Goal: Task Accomplishment & Management: Manage account settings

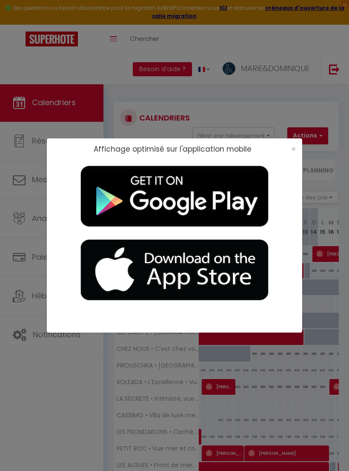
click at [288, 148] on div "×" at bounding box center [290, 149] width 21 height 9
click at [294, 149] on span "×" at bounding box center [293, 148] width 5 height 11
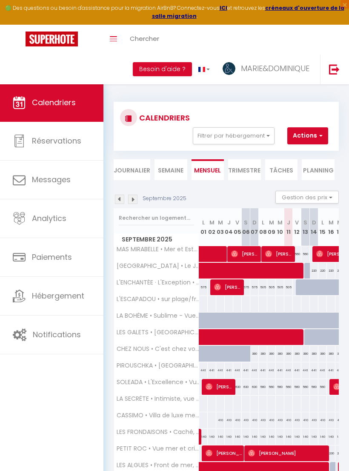
click at [314, 135] on button "Actions" at bounding box center [307, 135] width 41 height 17
click at [63, 296] on div at bounding box center [174, 235] width 349 height 471
click at [177, 331] on span "LES GALETS • [GEOGRAPHIC_DATA], mer, clim et terrasse" at bounding box center [157, 332] width 85 height 6
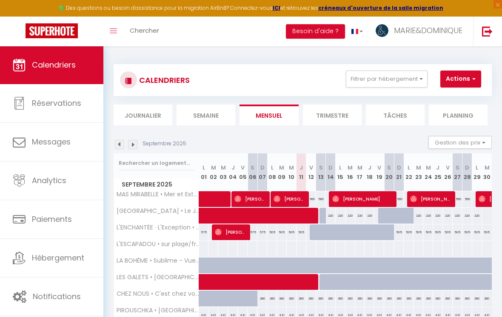
click at [348, 80] on button "Actions" at bounding box center [460, 79] width 41 height 17
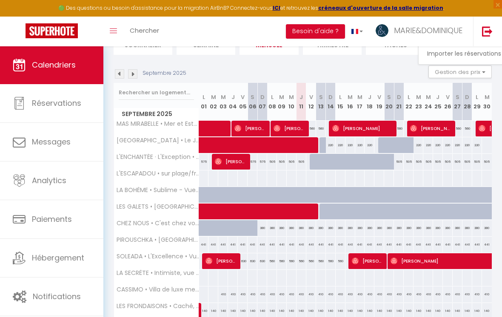
scroll to position [90, 0]
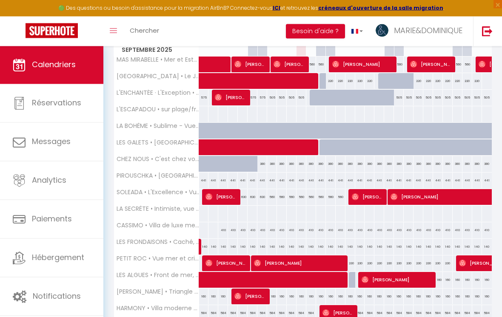
click at [166, 142] on div at bounding box center [251, 158] width 502 height 317
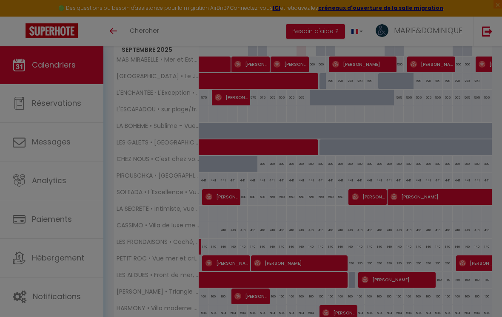
scroll to position [0, 0]
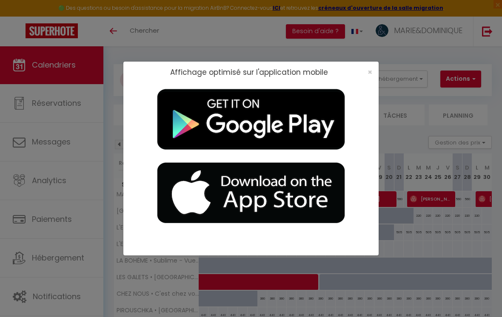
click at [348, 77] on span "×" at bounding box center [370, 72] width 5 height 11
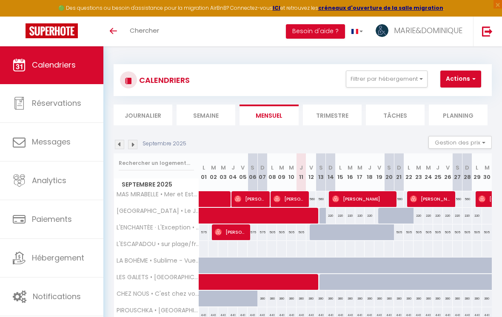
click at [348, 111] on li "Tâches" at bounding box center [395, 115] width 59 height 21
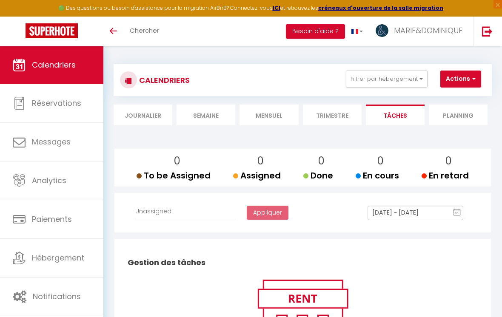
select select
click at [348, 80] on button "Filtrer par hébergement" at bounding box center [387, 79] width 82 height 17
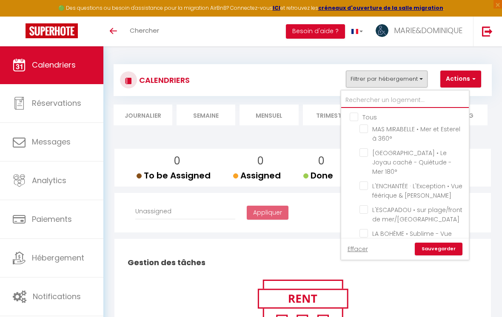
click at [348, 102] on input "text" at bounding box center [405, 100] width 128 height 15
type input "L"
checkbox input "false"
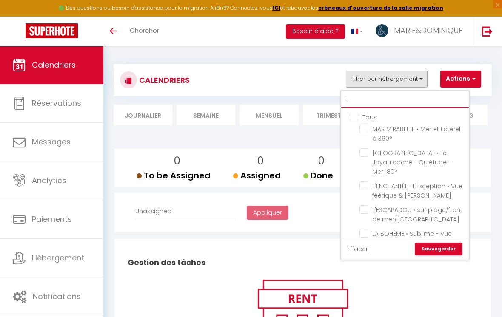
checkbox input "false"
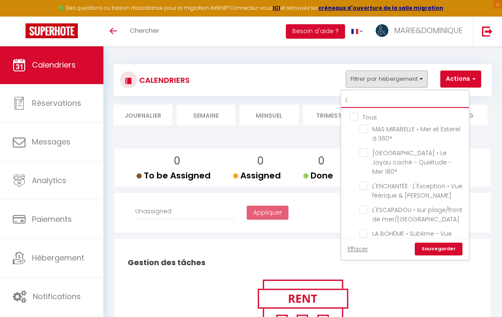
checkbox input "false"
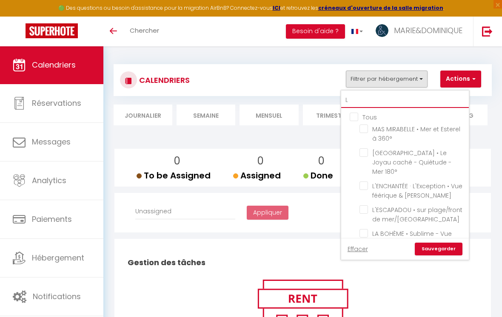
checkbox input "false"
type input "Le"
checkbox input "false"
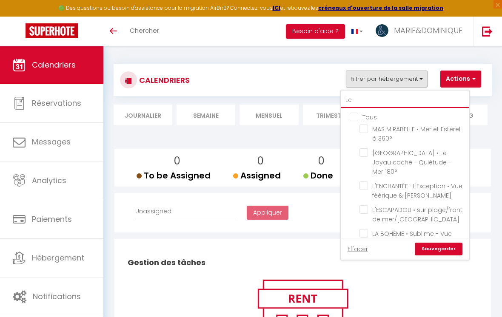
checkbox input "false"
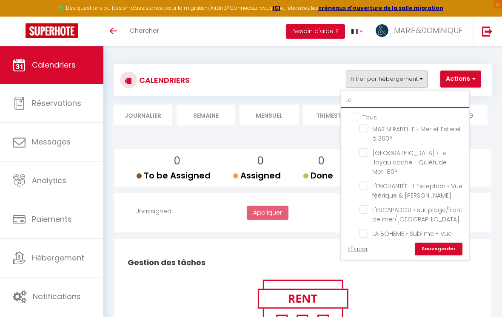
checkbox input "false"
type input "Les"
checkbox input "false"
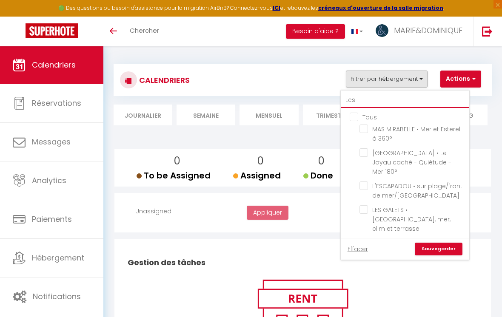
checkbox input "false"
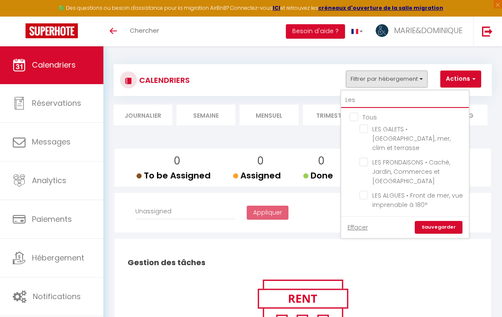
type input "Les"
checkbox input "false"
type input "Les"
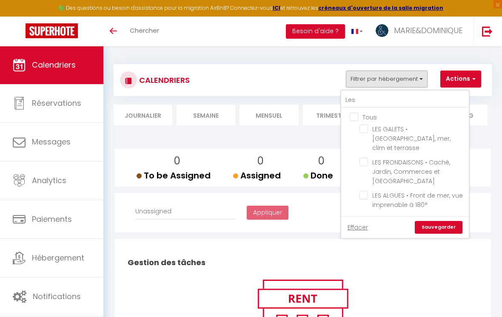
click at [348, 129] on input "LES GALETS • [GEOGRAPHIC_DATA], mer, clim et terrasse" at bounding box center [412, 129] width 106 height 9
checkbox input "true"
checkbox input "false"
select select
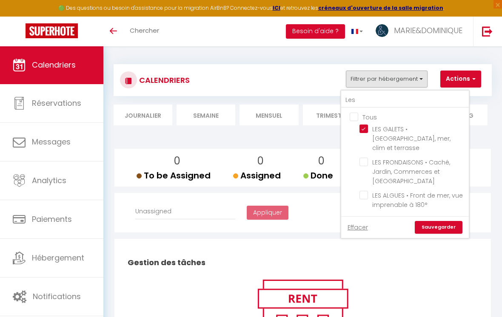
click at [61, 259] on div at bounding box center [251, 158] width 502 height 317
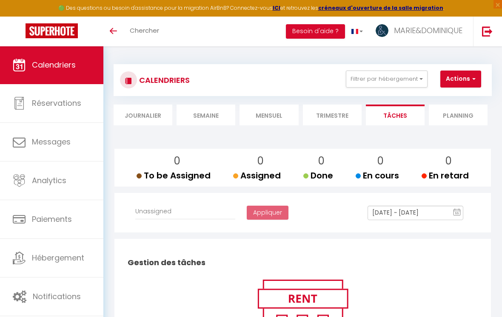
click at [348, 81] on button "Filtrer par hébergement" at bounding box center [387, 79] width 82 height 17
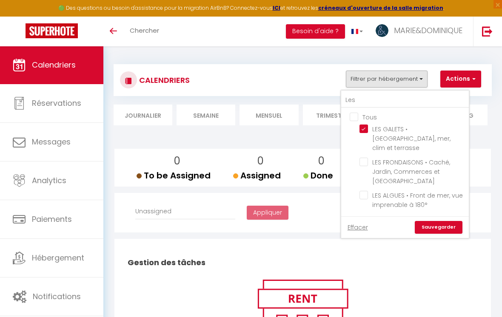
click at [348, 221] on link "Sauvegarder" at bounding box center [439, 227] width 48 height 13
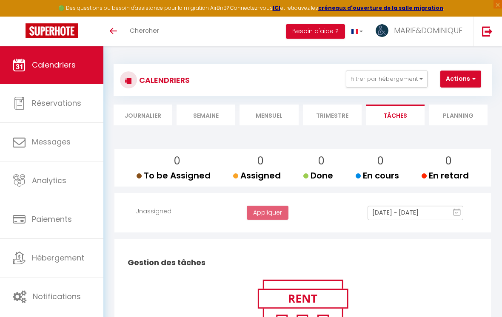
select select
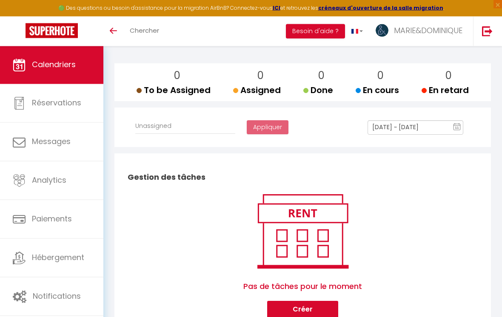
scroll to position [103, 0]
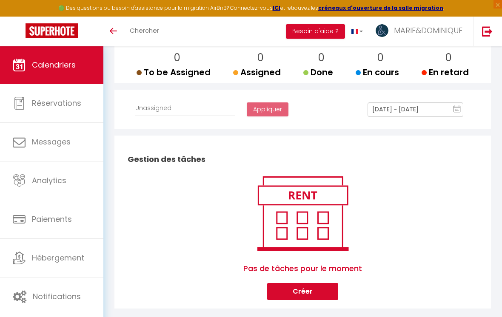
click at [60, 296] on span "Notifications" at bounding box center [57, 296] width 48 height 11
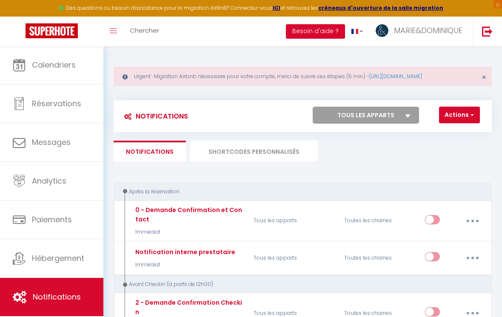
click at [348, 111] on span "button" at bounding box center [471, 115] width 5 height 9
click at [60, 262] on div at bounding box center [251, 158] width 502 height 317
click at [73, 305] on link "Notifications" at bounding box center [51, 297] width 103 height 38
click at [65, 262] on span "Hébergement" at bounding box center [58, 258] width 52 height 11
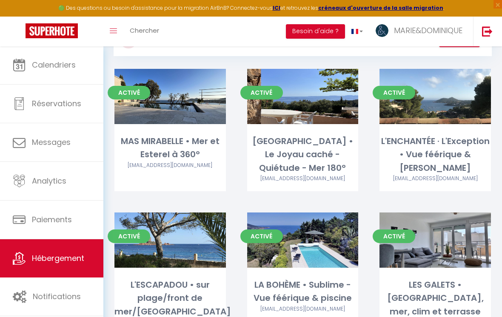
scroll to position [72, 0]
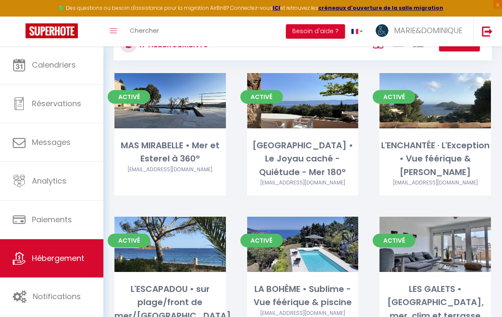
click at [348, 292] on div "LES GALETS • [GEOGRAPHIC_DATA], mer, clim et terrasse" at bounding box center [434, 303] width 111 height 40
click at [348, 251] on link "Editer" at bounding box center [435, 244] width 51 height 17
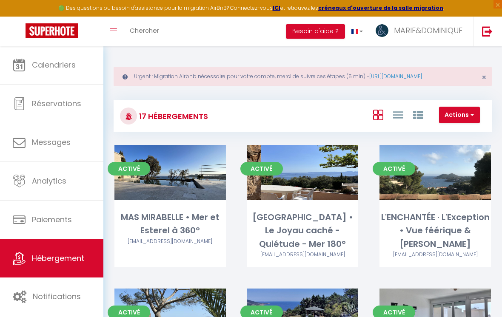
select select "3"
select select "2"
select select "1"
select select "28"
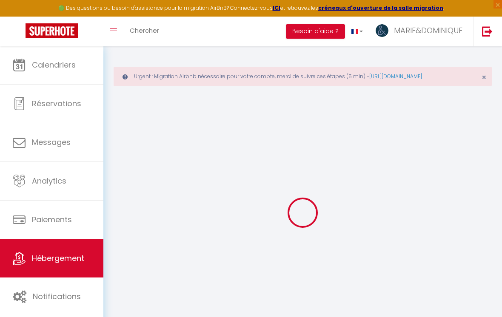
select select
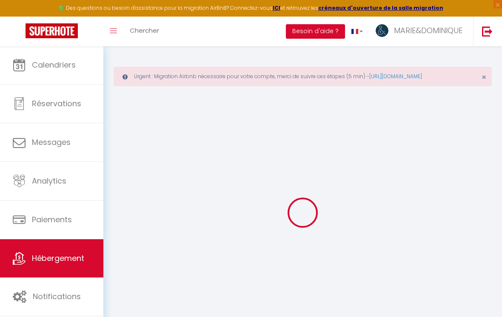
select select
checkbox input "false"
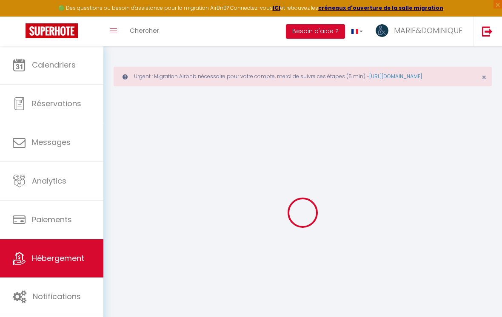
select select
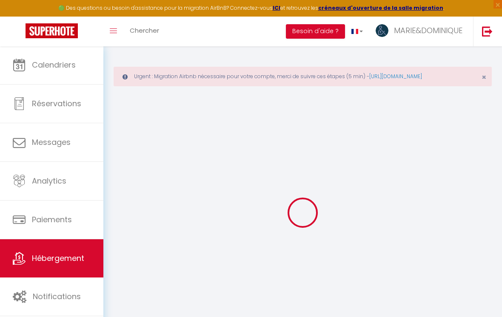
select select
checkbox input "false"
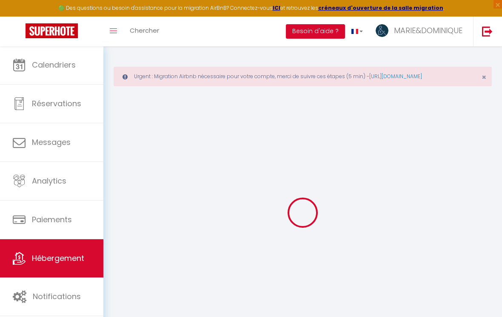
checkbox input "false"
select select
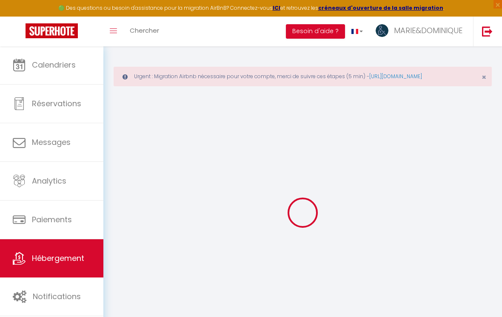
select select
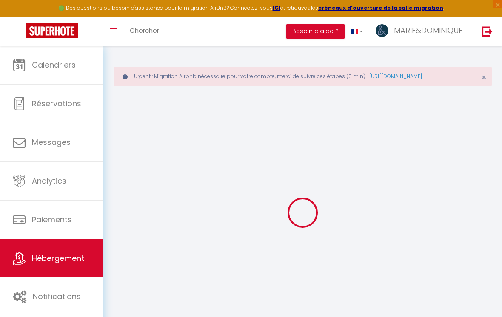
checkbox input "false"
select select
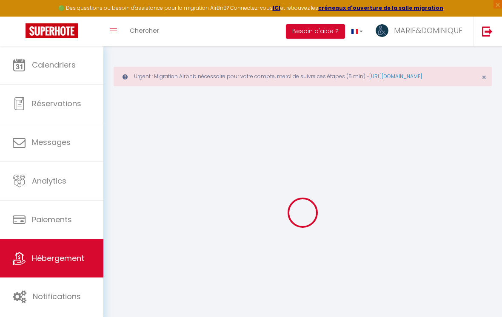
select select
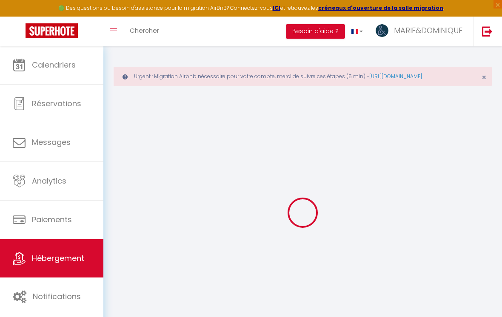
select select
checkbox input "false"
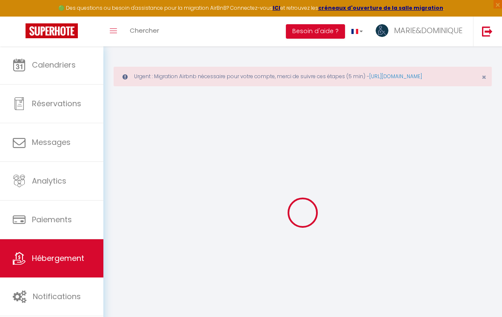
checkbox input "false"
select select
type input "LES GALETS • [GEOGRAPHIC_DATA], mer, clim et terrasse"
type input "[PERSON_NAME]"
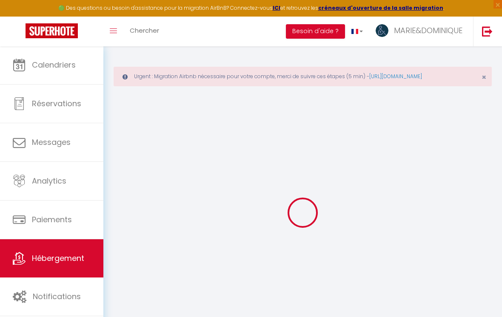
type input "BAQUÉ"
type input "[STREET_ADDRESS][US_STATE]"
type input "83700"
type input "Saint-Raphaël"
select select "6"
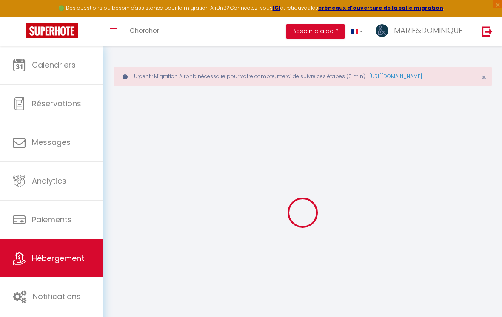
select select "6"
select select "3"
select select "2"
type input "150"
type input "130"
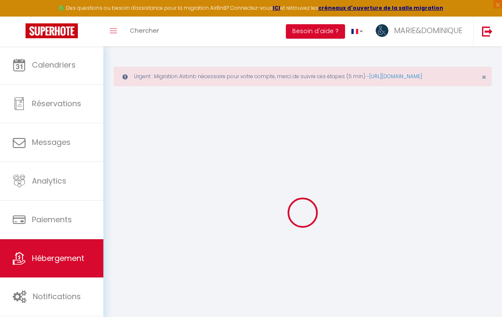
type input "3.40"
type input "1000"
type input "20"
select select
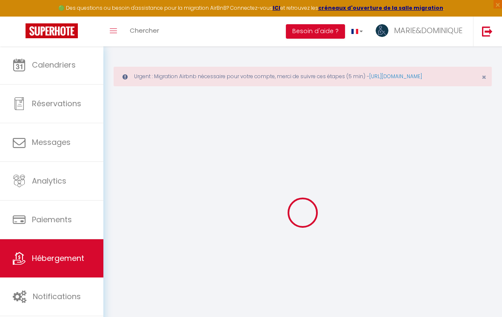
select select
type input "LES GALETS - [STREET_ADDRESS][PERSON_NAME]"
type input "83700"
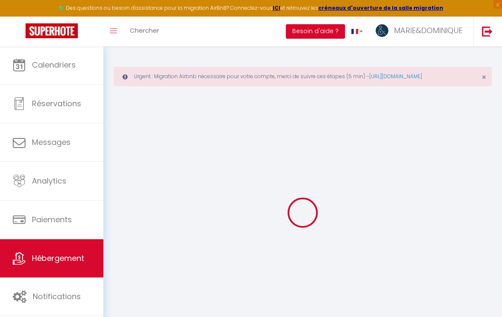
type input "Saint-Raphaël"
type input "[EMAIL_ADDRESS][DOMAIN_NAME]"
select select
checkbox input "false"
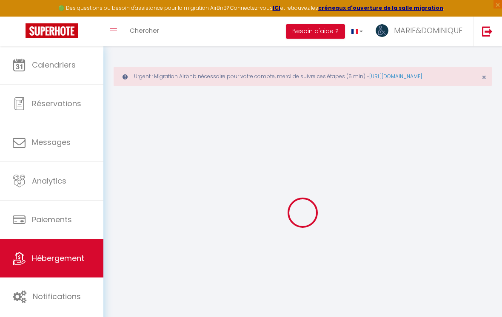
checkbox input "false"
type input "120"
type input "0"
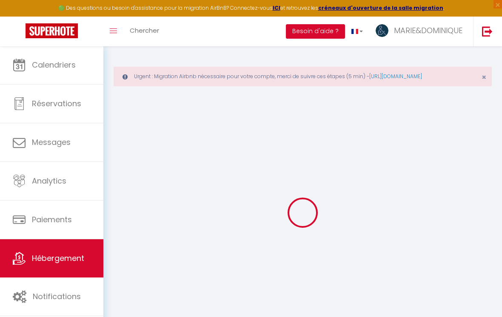
type input "0"
select select
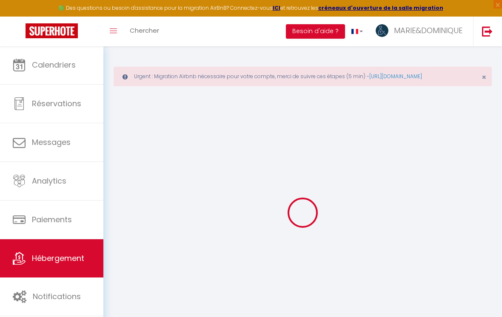
select select
checkbox input "false"
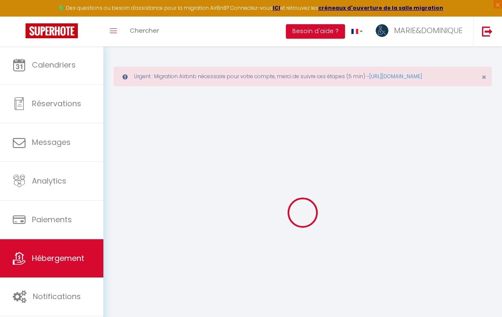
checkbox input "false"
select select
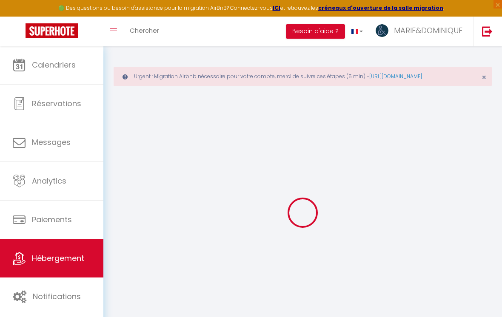
select select
checkbox input "false"
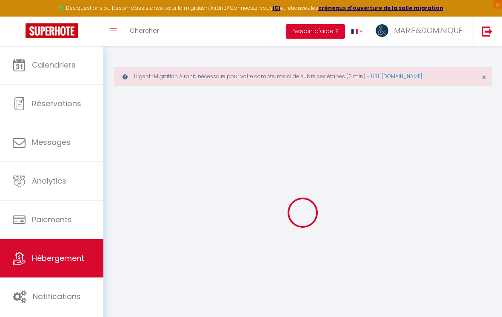
checkbox input "false"
select select
checkbox input "false"
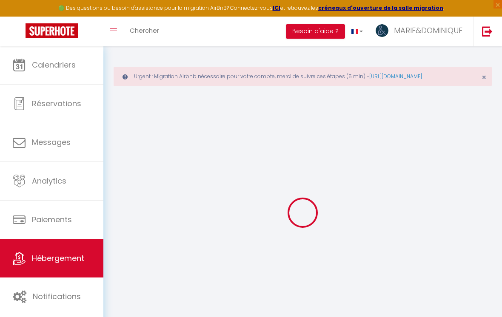
checkbox input "false"
select select "16:00"
select select "10:00"
select select "11:00"
select select "30"
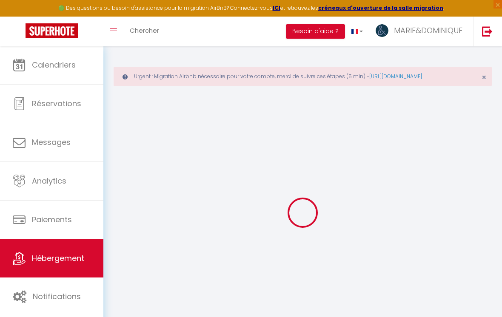
select select "120"
select select "21672"
select select
checkbox input "false"
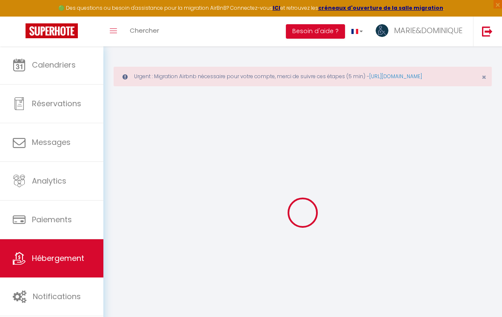
checkbox input "false"
select select
checkbox input "false"
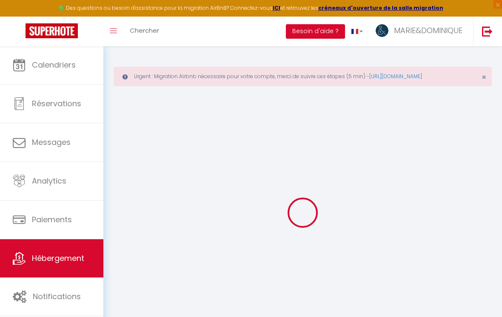
checkbox input "false"
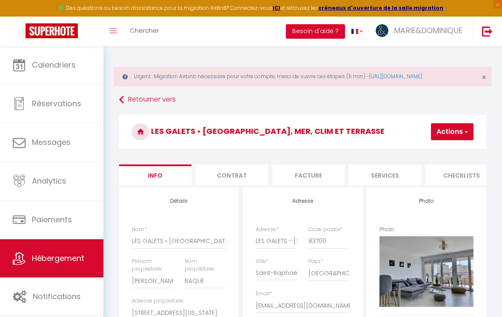
select select
checkbox input "false"
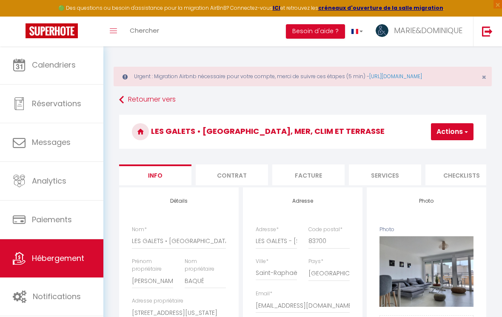
click at [348, 129] on button "Actions" at bounding box center [452, 131] width 43 height 17
click at [348, 172] on link "Supprimer" at bounding box center [427, 172] width 91 height 11
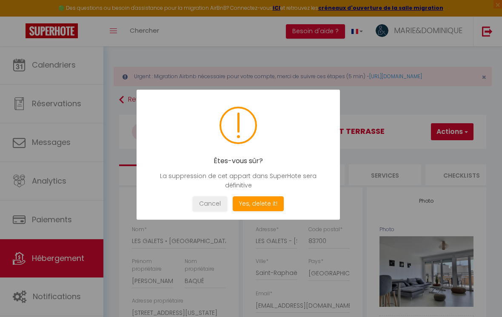
click at [262, 209] on button "Yes, delete it!" at bounding box center [258, 204] width 51 height 15
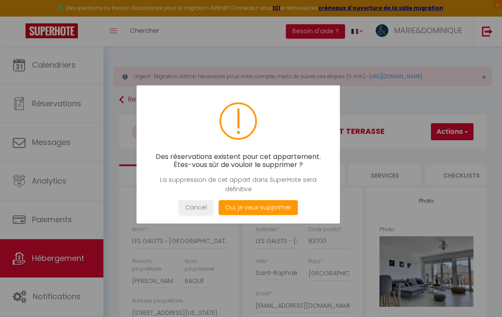
click at [275, 212] on button "Oui, je veux supprimer" at bounding box center [258, 207] width 79 height 15
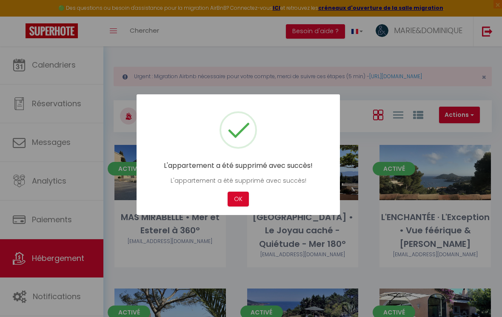
click at [239, 207] on button "OK" at bounding box center [238, 199] width 21 height 15
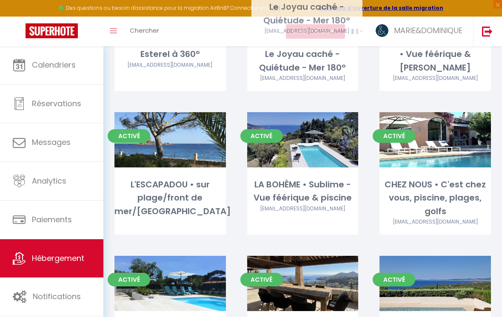
scroll to position [160, 0]
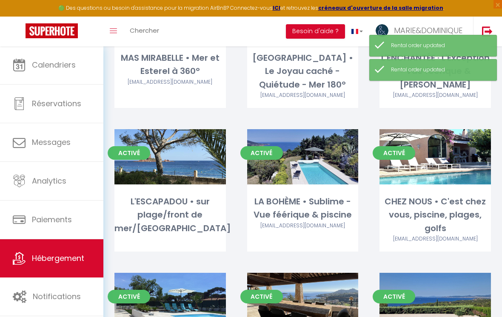
click at [348, 92] on div "Activé Editer L'ENCHANTÉE · L'Exception • Vue féérique & piscine [EMAIL_ADDRESS…" at bounding box center [435, 58] width 133 height 144
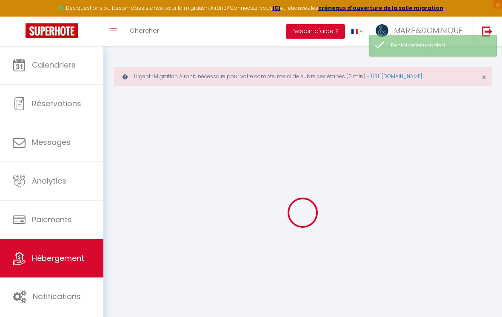
select select
checkbox input "false"
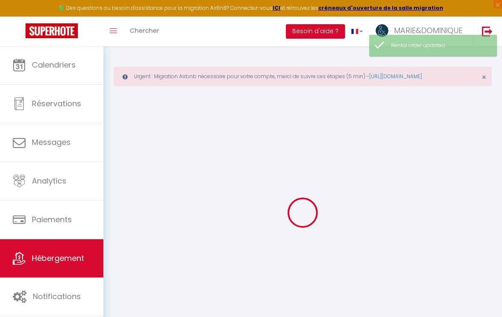
select select
checkbox input "false"
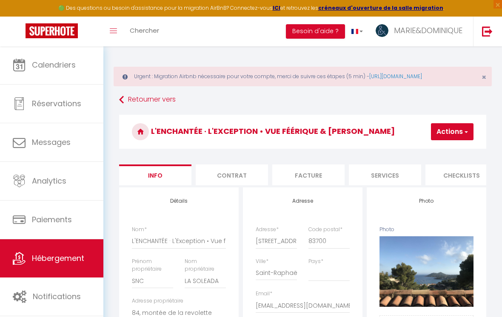
select select
checkbox input "false"
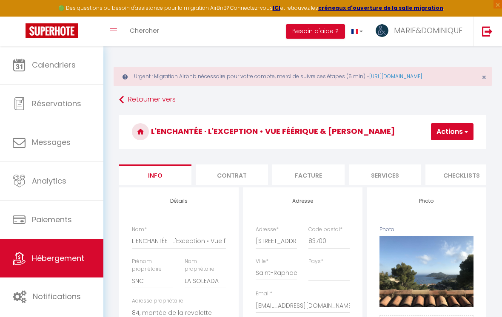
click at [157, 101] on link "Retourner vers" at bounding box center [302, 99] width 367 height 15
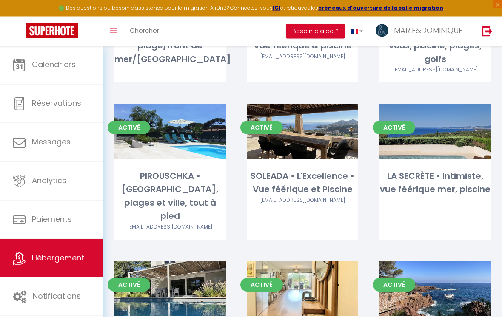
scroll to position [329, 0]
click at [348, 137] on link "Editer" at bounding box center [435, 131] width 51 height 17
select select "3"
select select "2"
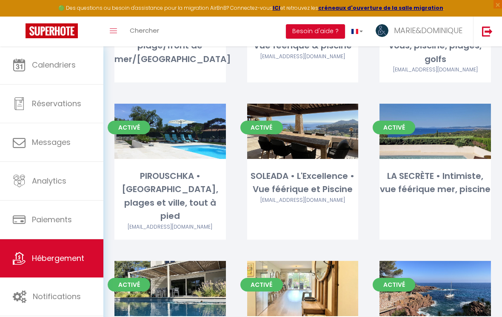
select select "1"
select select "28"
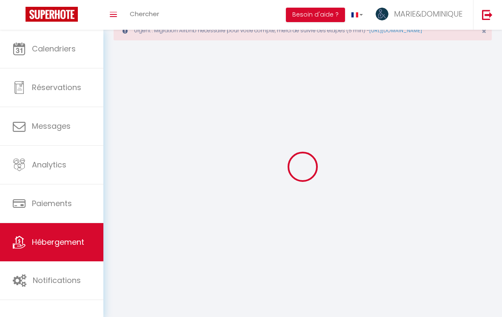
select select
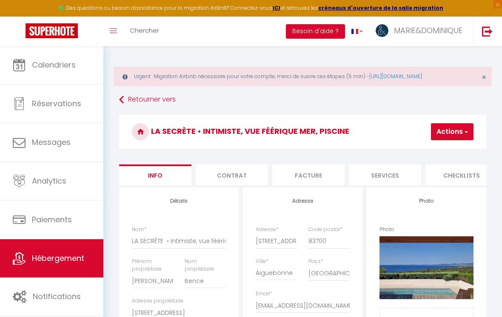
click at [348, 132] on button "Actions" at bounding box center [452, 131] width 43 height 17
click at [348, 174] on link "Supprimer" at bounding box center [427, 172] width 91 height 11
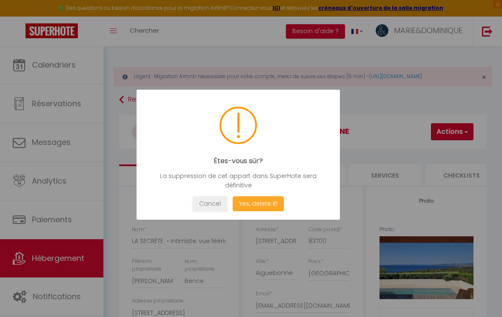
click at [264, 210] on button "Yes, delete it!" at bounding box center [258, 204] width 51 height 15
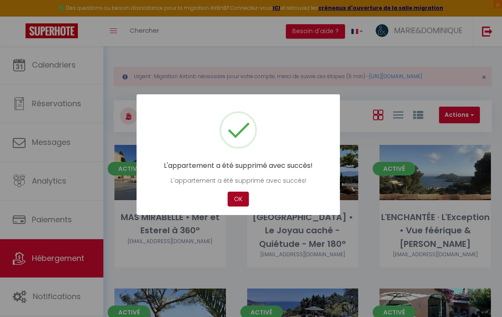
click at [242, 205] on button "OK" at bounding box center [238, 199] width 21 height 15
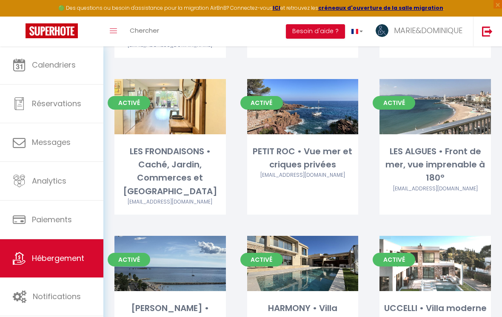
scroll to position [526, 0]
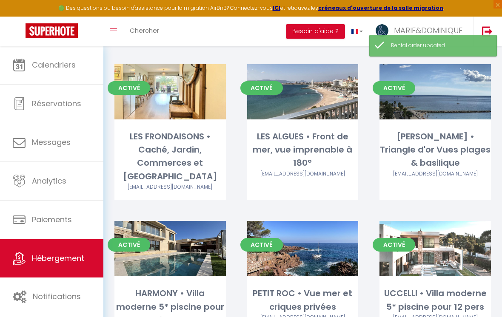
click at [238, 30] on div "Toggle menubar Chercher BUTTON Besoin d'aide ? MARIE&DOMINIQUE Paramètres Équipe" at bounding box center [279, 32] width 434 height 30
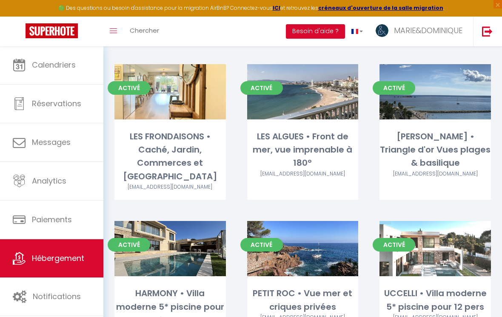
click at [244, 26] on div "Toggle menubar Chercher BUTTON Besoin d'aide ? MARIE&DOMINIQUE Paramètres Équipe" at bounding box center [279, 32] width 434 height 30
click at [257, 38] on div "Toggle menubar Chercher BUTTON Besoin d'aide ? MARIE&DOMINIQUE Paramètres Équipe" at bounding box center [279, 32] width 434 height 30
click at [348, 29] on img at bounding box center [487, 31] width 11 height 11
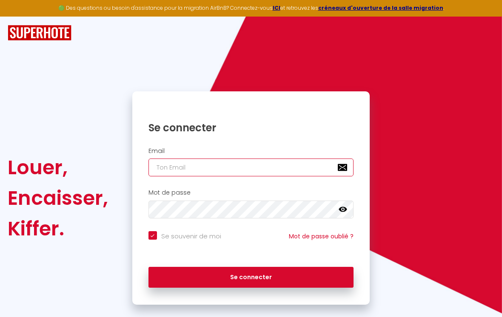
click at [269, 162] on input "email" at bounding box center [250, 168] width 205 height 18
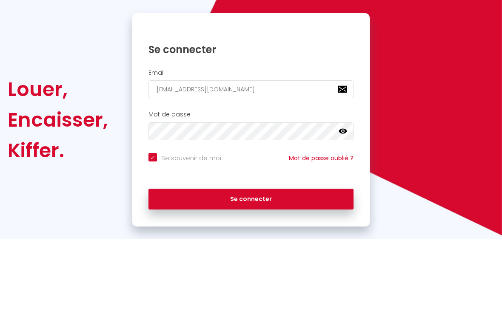
click at [251, 267] on button "Se connecter" at bounding box center [250, 277] width 205 height 21
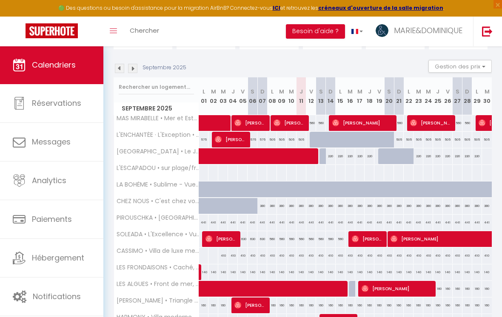
scroll to position [112, 0]
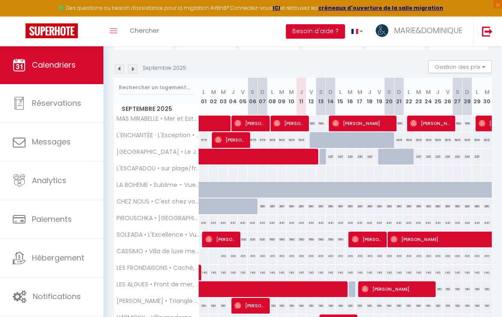
click at [163, 231] on th "PIROUSCHKA • [GEOGRAPHIC_DATA], plages et ville, tout à pied" at bounding box center [156, 223] width 85 height 16
click at [224, 237] on span "[PERSON_NAME]" at bounding box center [221, 239] width 33 height 16
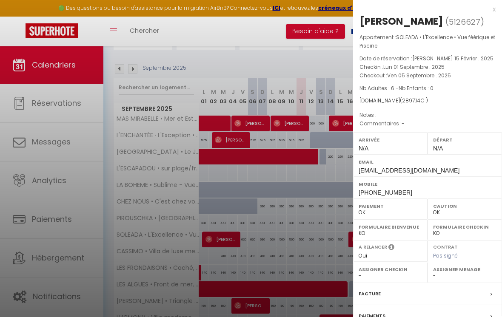
click at [348, 11] on div "x" at bounding box center [424, 9] width 143 height 10
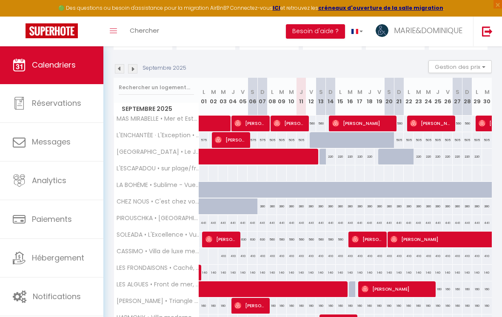
scroll to position [0, 1]
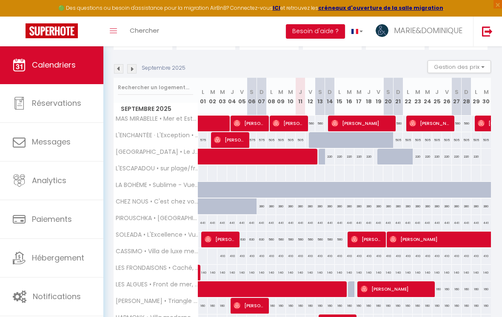
click at [137, 65] on div "Septembre 2025" at bounding box center [150, 68] width 75 height 9
click at [132, 71] on img at bounding box center [131, 68] width 9 height 9
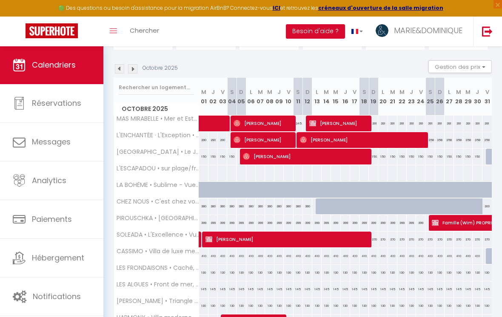
scroll to position [46, 0]
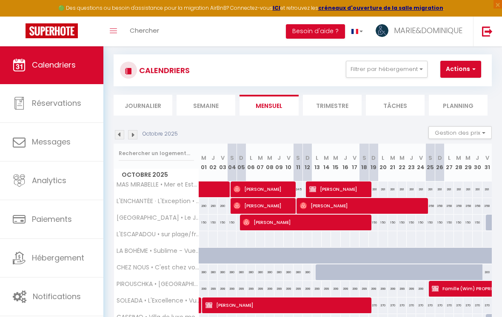
click at [135, 134] on img at bounding box center [132, 134] width 9 height 9
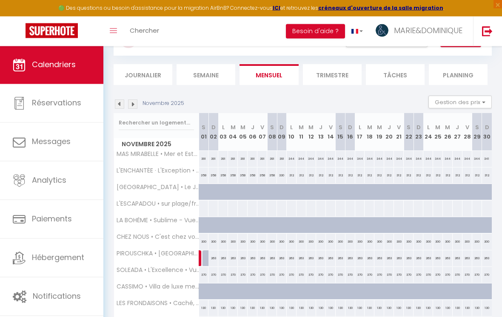
scroll to position [83, 0]
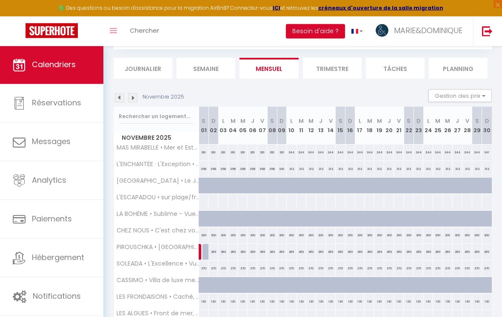
click at [136, 97] on img at bounding box center [132, 98] width 9 height 9
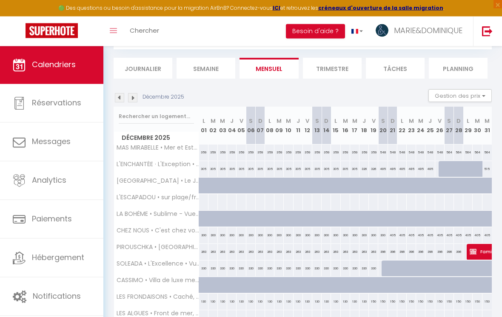
scroll to position [46, 0]
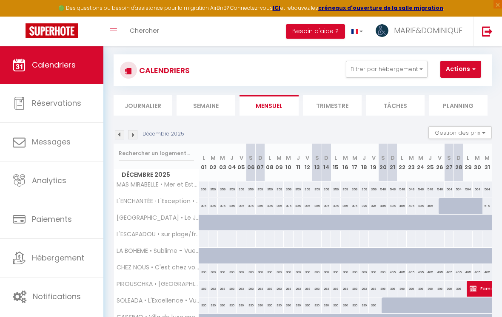
click at [348, 303] on div at bounding box center [395, 310] width 9 height 16
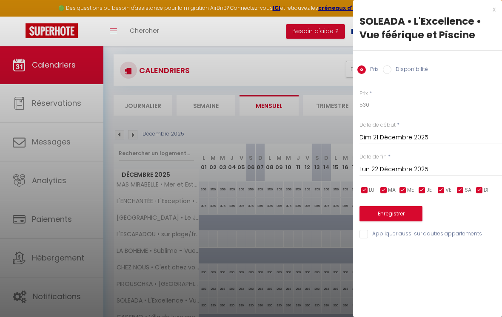
click at [348, 14] on div "x" at bounding box center [424, 9] width 143 height 10
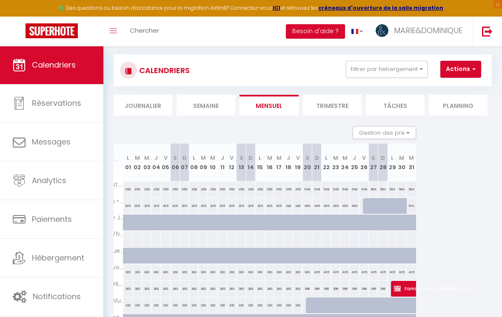
scroll to position [0, 76]
click at [237, 135] on div "Décembre 2025 Gestion des prix Nb Nuits minimum Règles Disponibilité" at bounding box center [227, 134] width 378 height 17
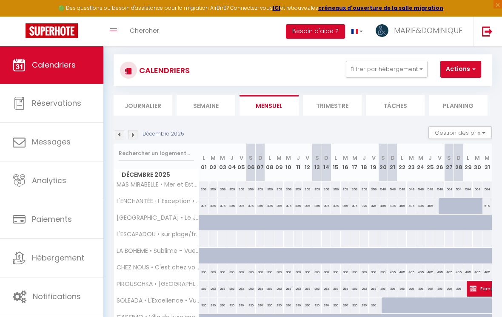
scroll to position [0, 0]
click at [137, 135] on img at bounding box center [132, 134] width 9 height 9
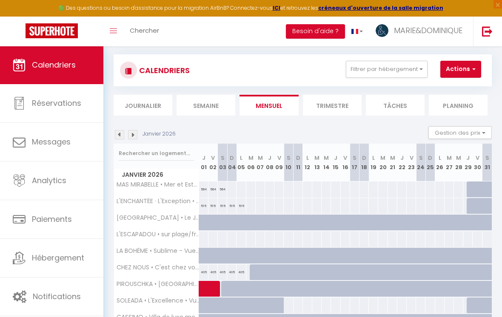
scroll to position [46, 0]
click at [348, 307] on div at bounding box center [480, 310] width 9 height 16
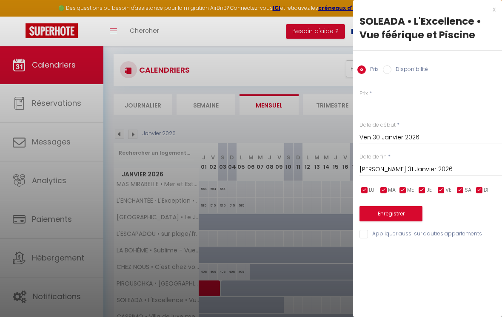
click at [348, 11] on div "x" at bounding box center [424, 9] width 143 height 10
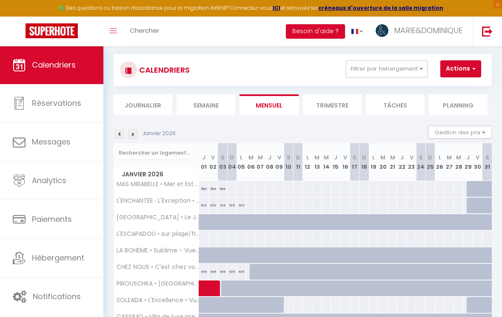
click at [137, 130] on div "Janvier 2026" at bounding box center [146, 134] width 65 height 9
click at [136, 131] on img at bounding box center [132, 134] width 9 height 9
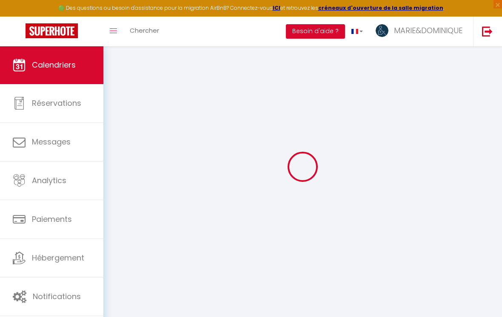
scroll to position [46, 0]
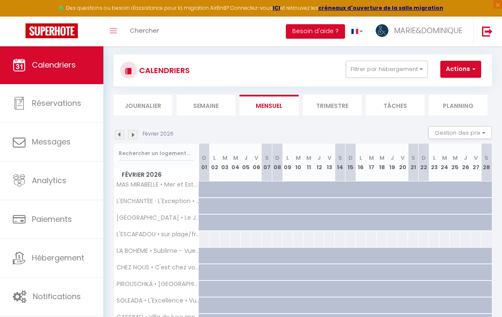
click at [202, 308] on div at bounding box center [204, 306] width 11 height 16
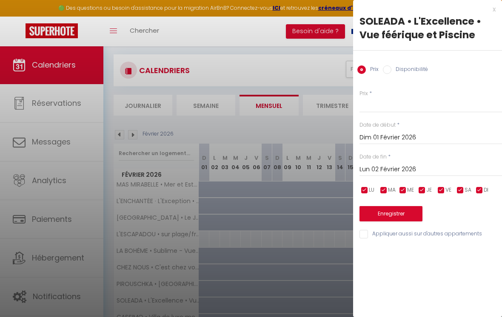
click at [348, 170] on input "Lun 02 Février 2026" at bounding box center [430, 169] width 143 height 11
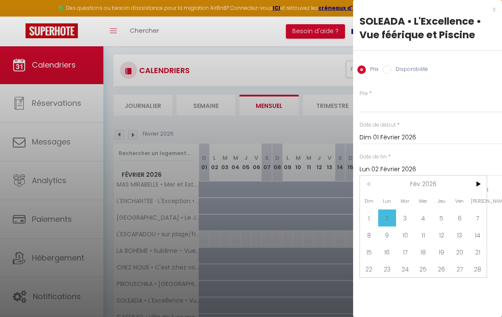
click at [348, 188] on span ">" at bounding box center [477, 184] width 18 height 17
click at [348, 185] on span ">" at bounding box center [477, 184] width 18 height 17
click at [348, 189] on span ">" at bounding box center [477, 184] width 18 height 17
click at [348, 190] on span ">" at bounding box center [477, 184] width 18 height 17
click at [348, 185] on span ">" at bounding box center [477, 184] width 18 height 17
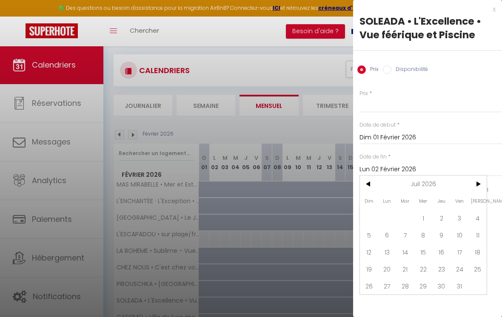
click at [348, 185] on span ">" at bounding box center [477, 184] width 18 height 17
click at [348, 188] on span ">" at bounding box center [477, 184] width 18 height 17
click at [348, 187] on span ">" at bounding box center [477, 184] width 18 height 17
click at [348, 186] on span ">" at bounding box center [477, 184] width 18 height 17
click at [348, 185] on span ">" at bounding box center [477, 184] width 18 height 17
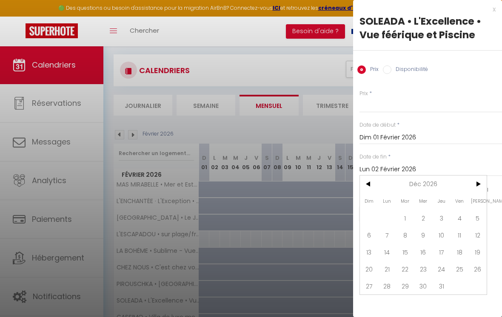
click at [348, 285] on span "31" at bounding box center [441, 286] width 18 height 17
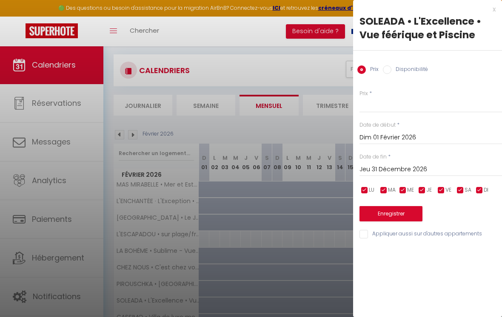
click at [348, 70] on input "Disponibilité" at bounding box center [387, 70] width 9 height 9
click at [348, 214] on button "Enregistrer" at bounding box center [390, 214] width 63 height 15
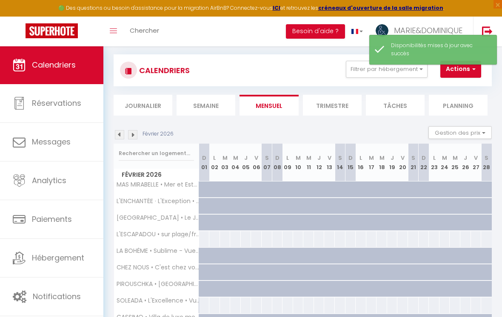
click at [140, 132] on div "Février 2026" at bounding box center [145, 134] width 63 height 9
click at [135, 134] on img at bounding box center [132, 134] width 9 height 9
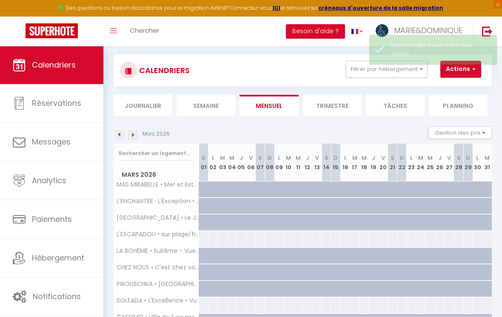
click at [136, 133] on img at bounding box center [132, 134] width 9 height 9
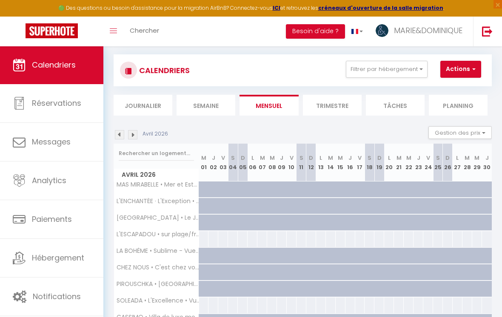
click at [136, 131] on img at bounding box center [132, 134] width 9 height 9
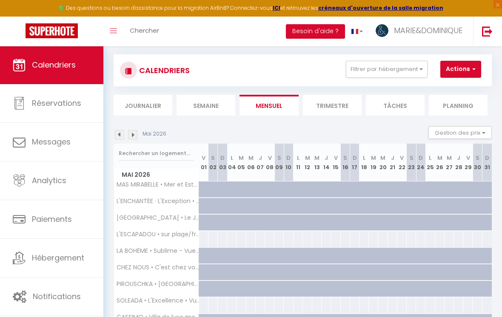
click at [137, 130] on img at bounding box center [132, 134] width 9 height 9
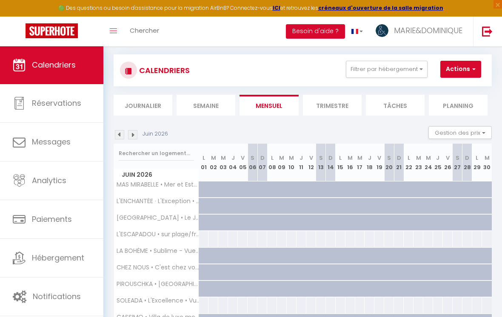
click at [135, 131] on img at bounding box center [132, 134] width 9 height 9
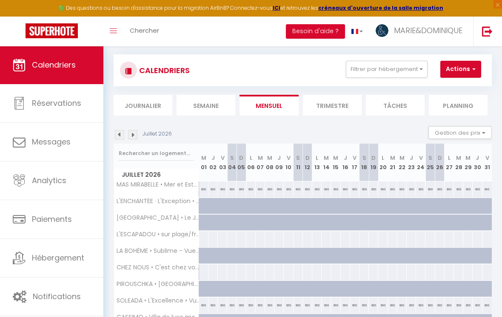
click at [135, 134] on img at bounding box center [132, 134] width 9 height 9
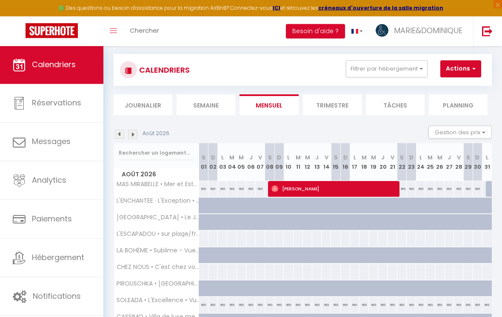
scroll to position [46, 0]
click at [124, 130] on img at bounding box center [119, 134] width 9 height 9
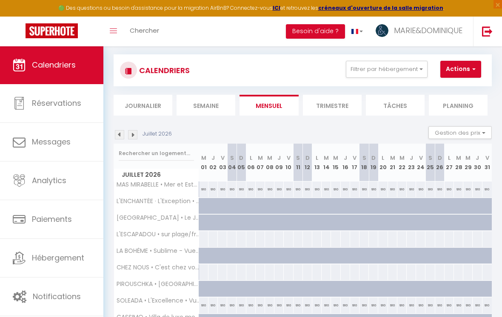
click at [122, 136] on img at bounding box center [119, 134] width 9 height 9
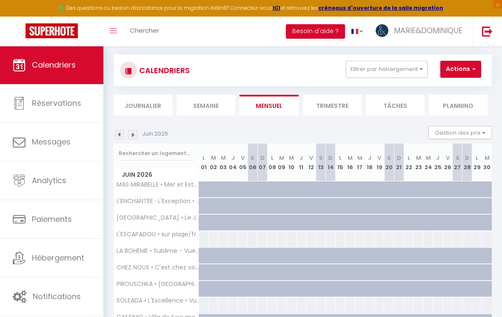
click at [123, 131] on img at bounding box center [119, 134] width 9 height 9
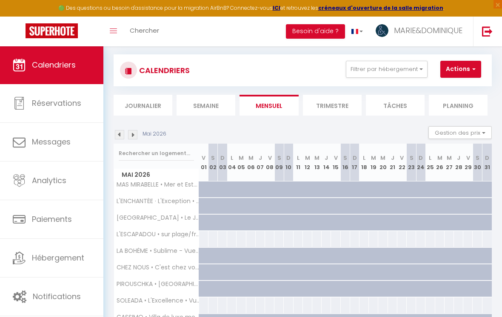
click at [124, 133] on img at bounding box center [119, 134] width 9 height 9
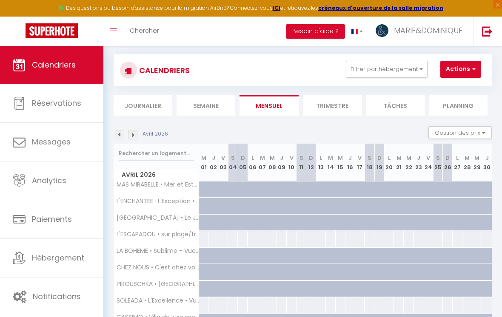
click at [123, 135] on img at bounding box center [119, 134] width 9 height 9
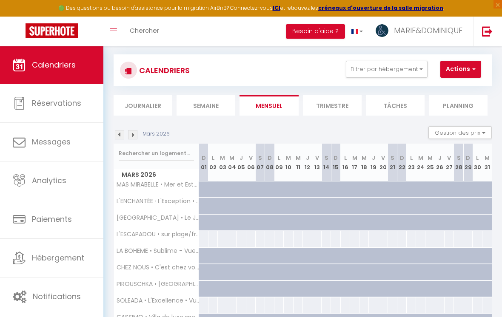
click at [121, 132] on img at bounding box center [119, 134] width 9 height 9
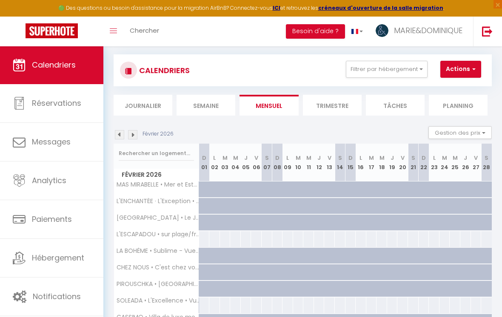
click at [123, 132] on img at bounding box center [119, 134] width 9 height 9
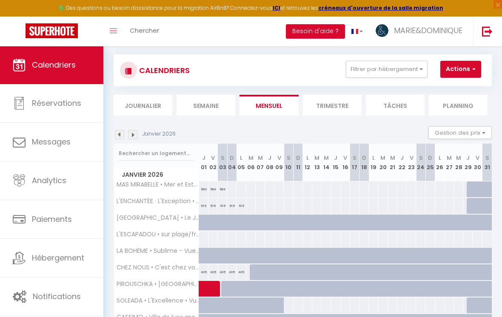
click at [286, 304] on div at bounding box center [288, 306] width 10 height 16
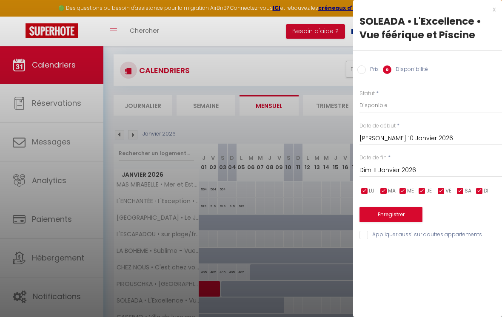
click at [348, 168] on input "Dim 11 Janvier 2026" at bounding box center [430, 170] width 143 height 11
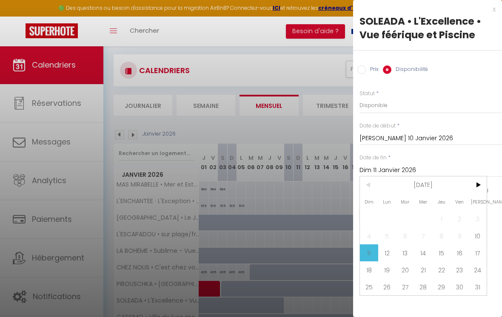
click at [348, 187] on span ">" at bounding box center [477, 185] width 18 height 17
click at [348, 183] on span ">" at bounding box center [477, 185] width 18 height 17
click at [348, 184] on span ">" at bounding box center [477, 185] width 18 height 17
click at [348, 187] on span ">" at bounding box center [477, 185] width 18 height 17
click at [348, 190] on span ">" at bounding box center [477, 185] width 18 height 17
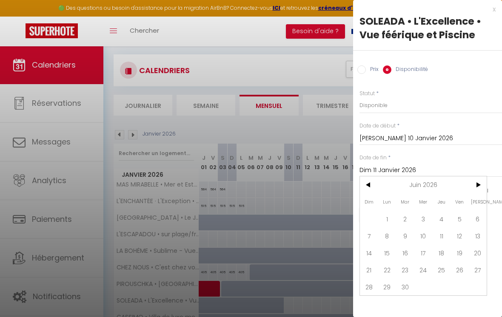
click at [348, 288] on span "30" at bounding box center [405, 287] width 18 height 17
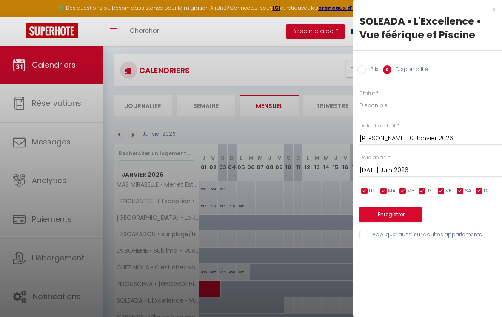
click at [348, 217] on button "Enregistrer" at bounding box center [390, 214] width 63 height 15
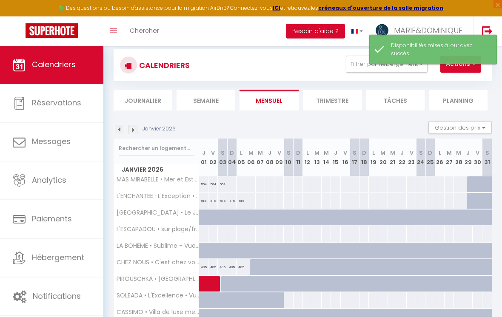
scroll to position [51, 0]
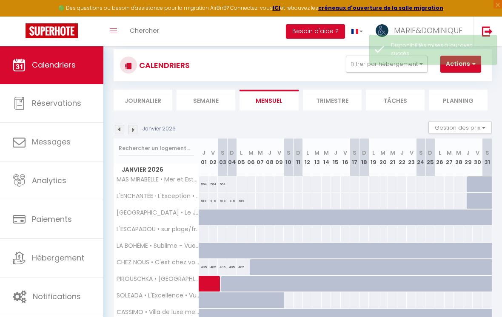
click at [136, 126] on img at bounding box center [132, 129] width 9 height 9
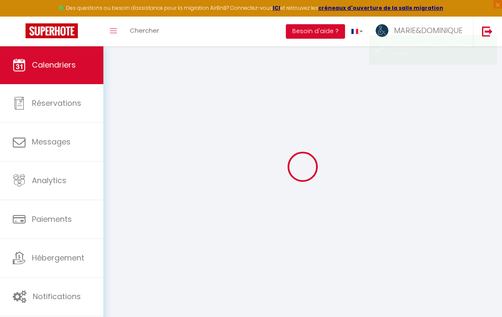
scroll to position [46, 0]
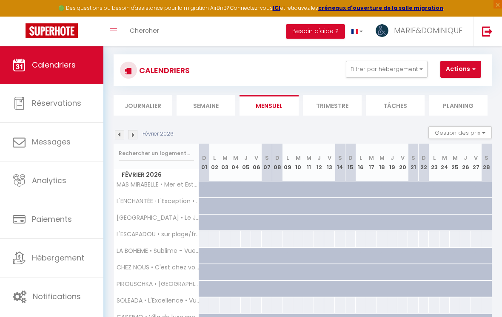
click at [137, 133] on img at bounding box center [132, 134] width 9 height 9
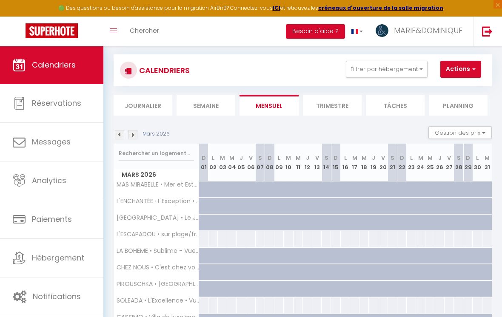
click at [206, 304] on div at bounding box center [204, 306] width 10 height 16
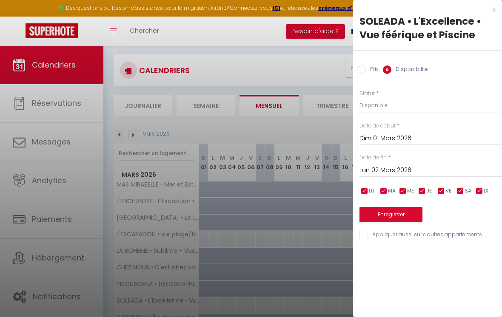
click at [348, 73] on input "Prix" at bounding box center [361, 70] width 9 height 9
click at [348, 138] on input "Dim 01 Mars 2026" at bounding box center [430, 137] width 143 height 11
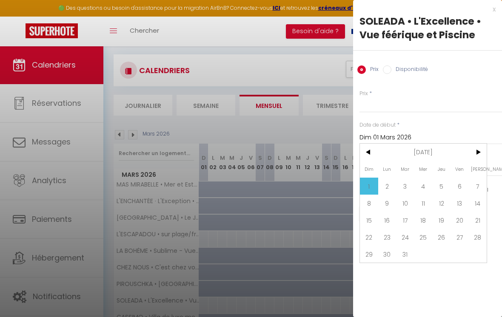
click at [348, 157] on span "<" at bounding box center [369, 152] width 18 height 17
click at [348, 156] on span "<" at bounding box center [369, 152] width 18 height 17
click at [348, 207] on span "10" at bounding box center [477, 203] width 18 height 17
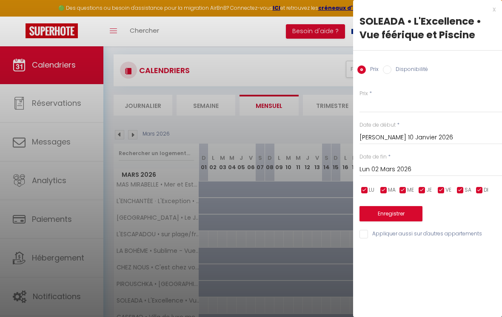
click at [348, 170] on input "Lun 02 Mars 2026" at bounding box center [430, 169] width 143 height 11
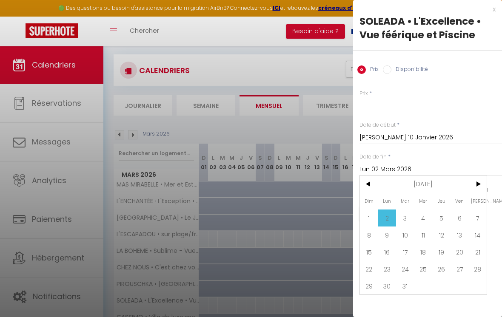
click at [348, 288] on span "31" at bounding box center [405, 286] width 18 height 17
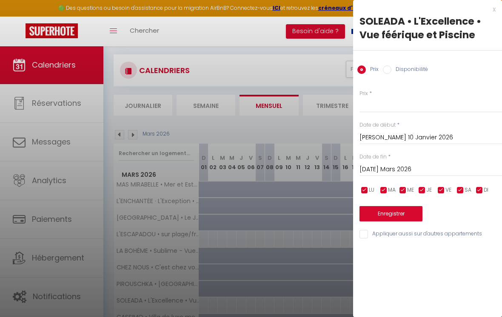
click at [348, 169] on input "[DATE] Mars 2026" at bounding box center [430, 169] width 143 height 11
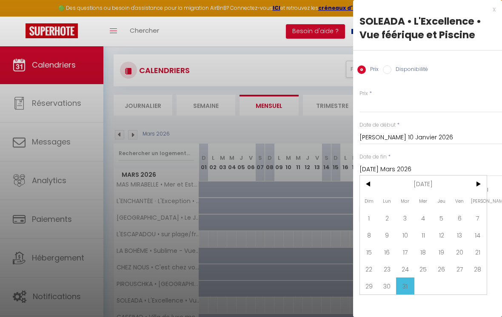
click at [348, 187] on span "<" at bounding box center [369, 184] width 18 height 17
click at [348, 275] on span "28" at bounding box center [477, 269] width 18 height 17
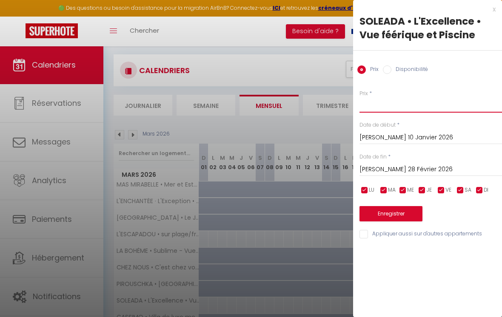
click at [348, 111] on input "Prix" at bounding box center [430, 104] width 143 height 15
click at [348, 135] on input "[PERSON_NAME] 10 Janvier 2026" at bounding box center [430, 137] width 143 height 11
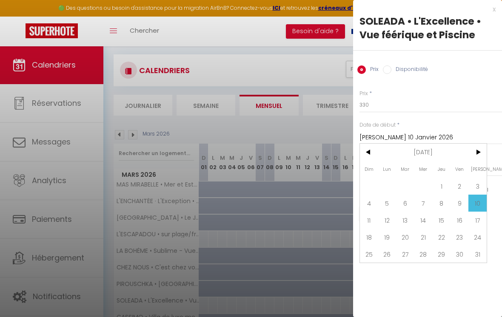
click at [348, 133] on input "[PERSON_NAME] 10 Janvier 2026" at bounding box center [430, 137] width 143 height 11
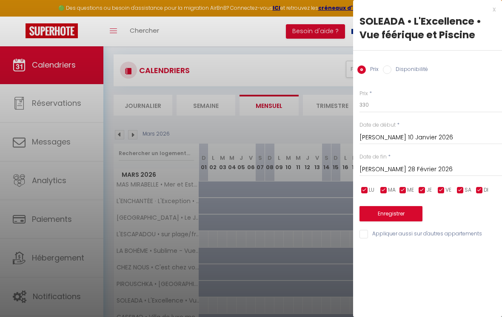
click at [348, 216] on button "Enregistrer" at bounding box center [390, 213] width 63 height 15
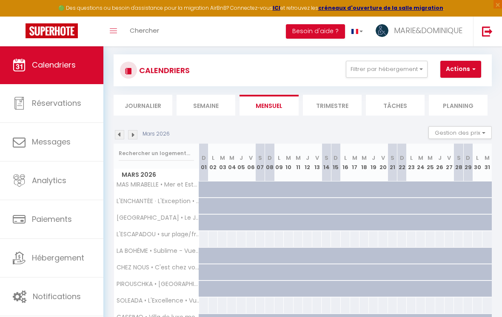
click at [124, 137] on img at bounding box center [119, 134] width 9 height 9
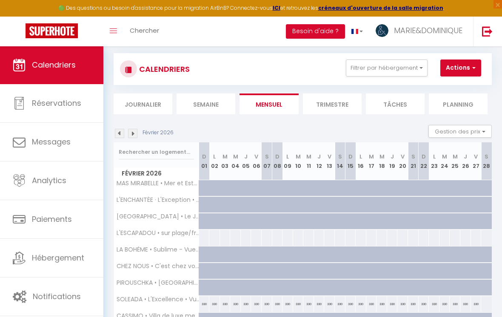
scroll to position [48, 0]
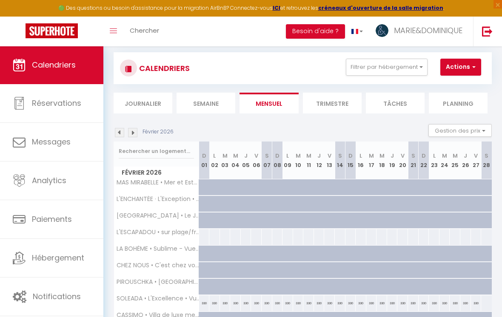
click at [137, 131] on img at bounding box center [132, 132] width 9 height 9
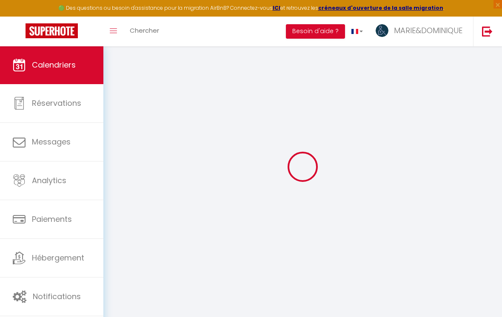
scroll to position [46, 0]
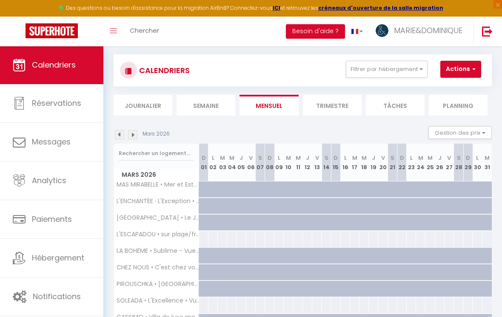
click at [209, 305] on div at bounding box center [213, 306] width 10 height 16
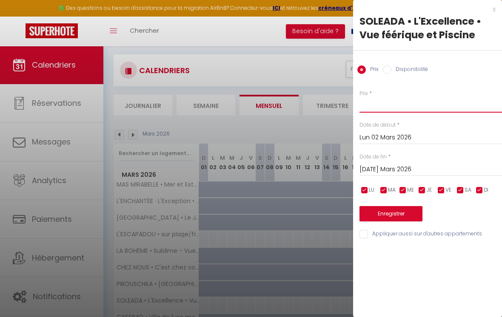
click at [348, 109] on input "Prix" at bounding box center [430, 104] width 143 height 15
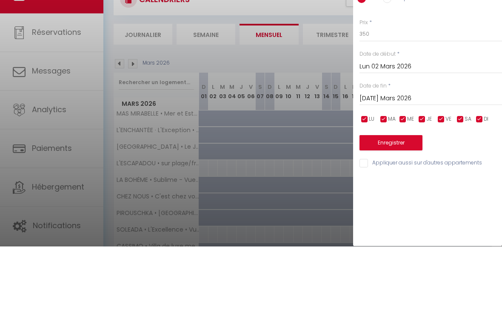
click at [348, 164] on input "[DATE] Mars 2026" at bounding box center [430, 169] width 143 height 11
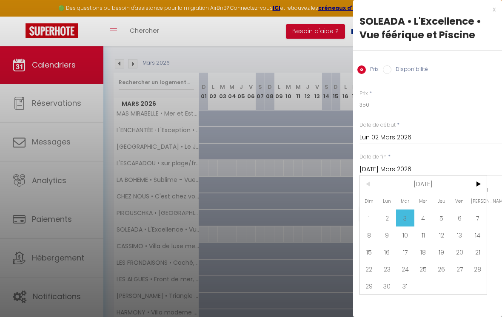
click at [348, 218] on span "2" at bounding box center [387, 218] width 18 height 17
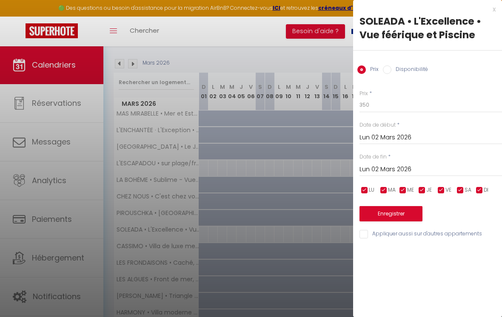
click at [348, 174] on input "Lun 02 Mars 2026" at bounding box center [430, 169] width 143 height 11
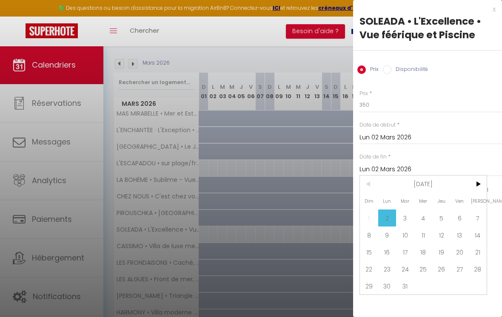
click at [348, 188] on span ">" at bounding box center [477, 184] width 18 height 17
click at [348, 225] on span "1" at bounding box center [423, 218] width 18 height 17
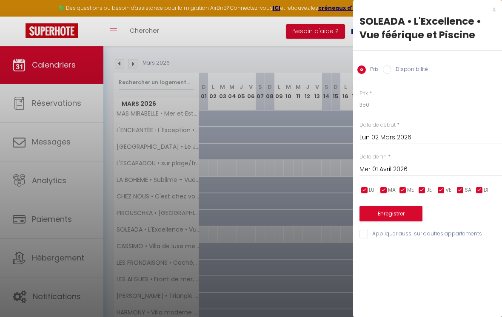
click at [348, 215] on button "Enregistrer" at bounding box center [390, 213] width 63 height 15
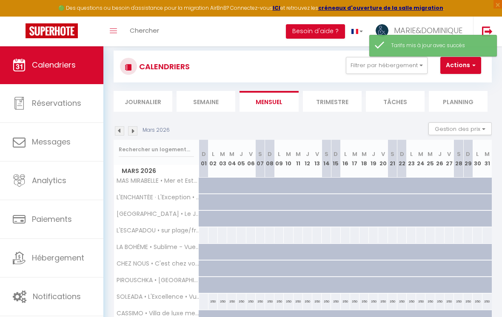
scroll to position [50, 0]
click at [206, 302] on div at bounding box center [204, 302] width 10 height 16
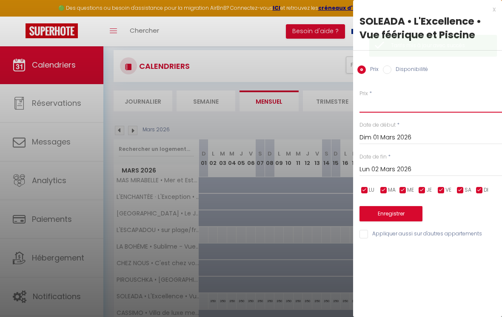
click at [348, 111] on input "Prix" at bounding box center [430, 104] width 143 height 15
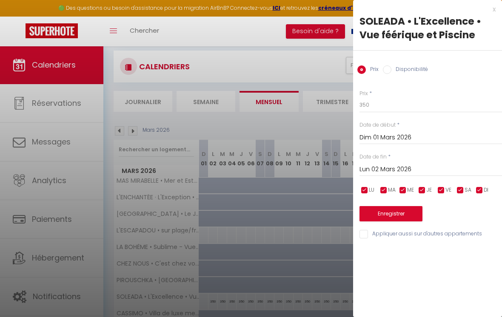
click at [348, 139] on input "Dim 01 Mars 2026" at bounding box center [430, 137] width 143 height 11
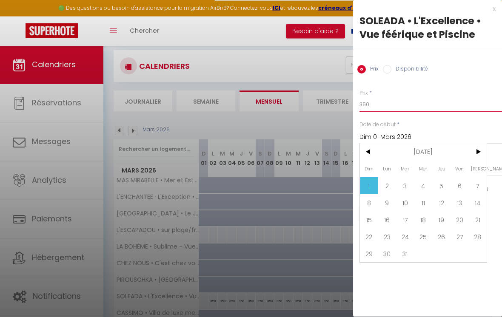
click at [348, 112] on input "350" at bounding box center [430, 104] width 143 height 15
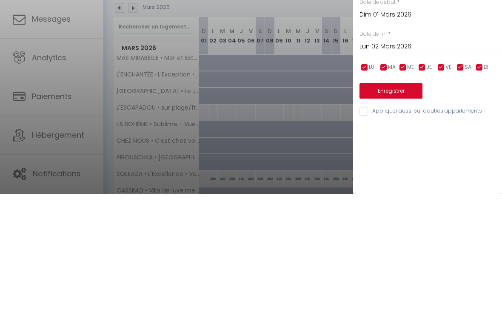
click at [348, 206] on button "Enregistrer" at bounding box center [390, 213] width 63 height 15
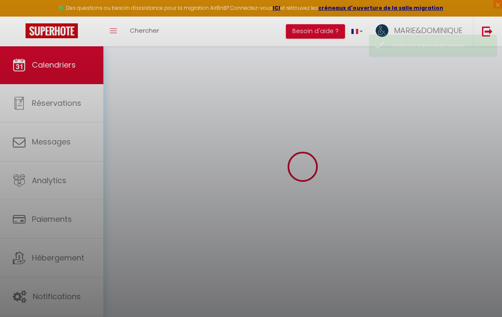
scroll to position [46, 0]
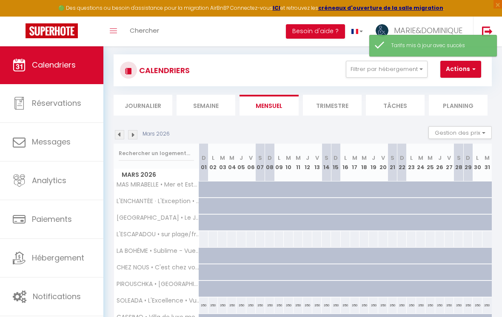
click at [121, 132] on img at bounding box center [119, 134] width 9 height 9
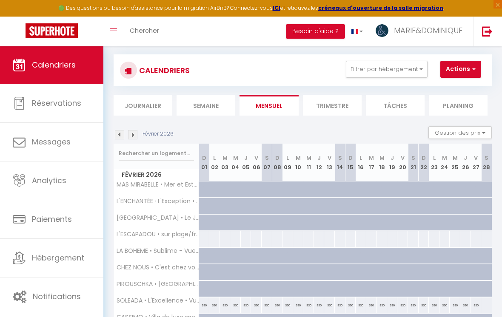
click at [348, 308] on div at bounding box center [486, 306] width 11 height 16
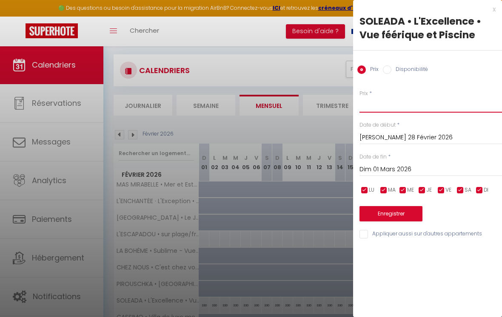
click at [348, 108] on input "Prix" at bounding box center [430, 104] width 143 height 15
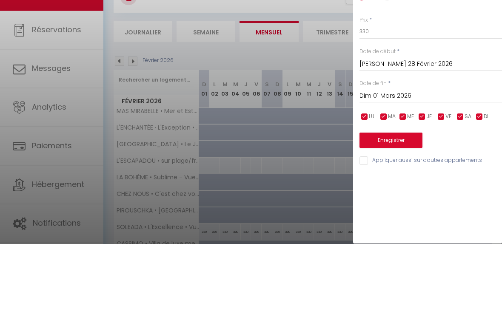
click at [348, 206] on button "Enregistrer" at bounding box center [390, 213] width 63 height 15
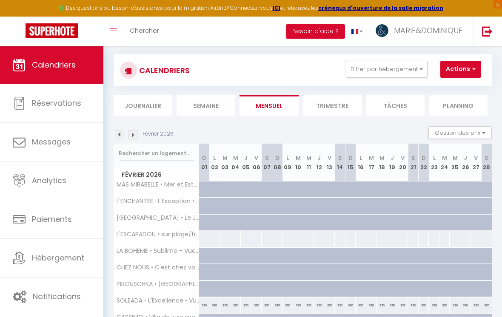
click at [123, 137] on img at bounding box center [119, 134] width 9 height 9
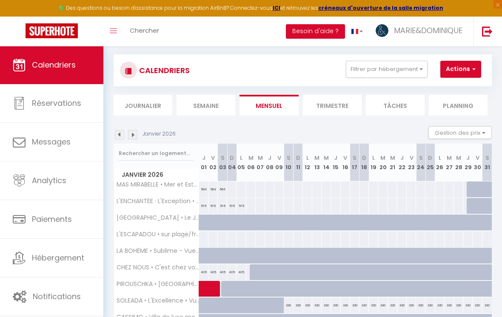
click at [136, 133] on img at bounding box center [132, 134] width 9 height 9
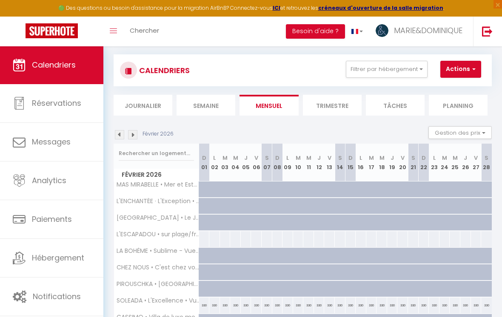
click at [136, 130] on img at bounding box center [132, 134] width 9 height 9
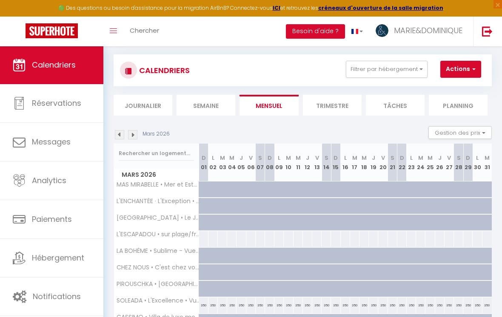
click at [137, 136] on img at bounding box center [132, 134] width 9 height 9
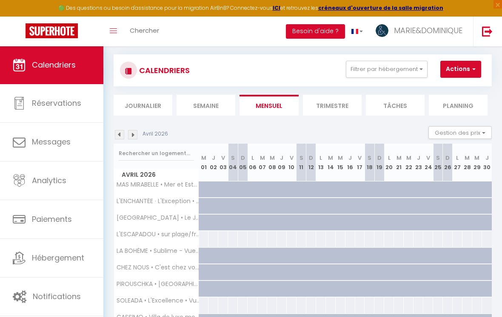
click at [203, 307] on div at bounding box center [204, 306] width 10 height 16
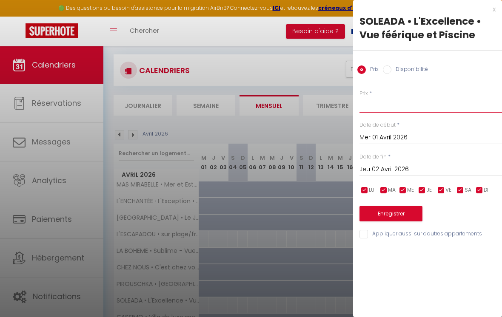
click at [348, 106] on input "Prix" at bounding box center [430, 104] width 143 height 15
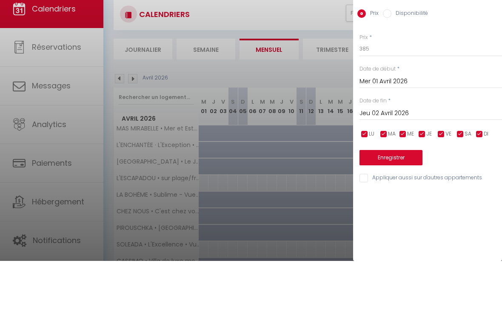
click at [348, 164] on input "Jeu 02 Avril 2026" at bounding box center [430, 169] width 143 height 11
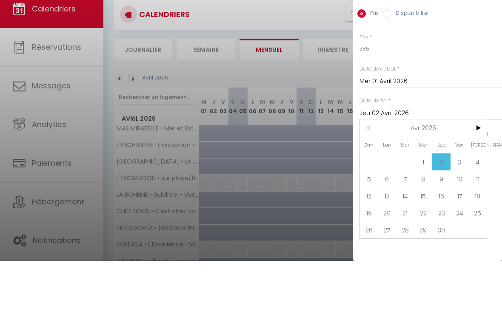
scroll to position [102, 0]
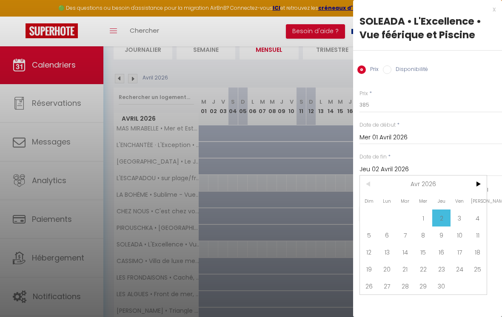
click at [348, 186] on span ">" at bounding box center [477, 184] width 18 height 17
click at [348, 223] on span "1" at bounding box center [460, 218] width 18 height 17
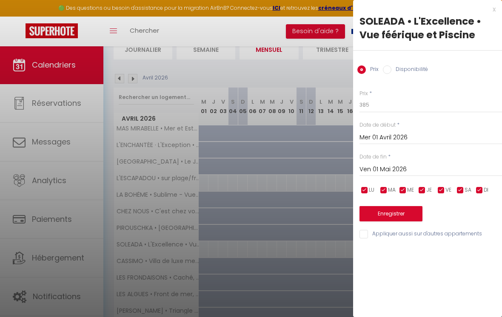
click at [348, 212] on button "Enregistrer" at bounding box center [390, 213] width 63 height 15
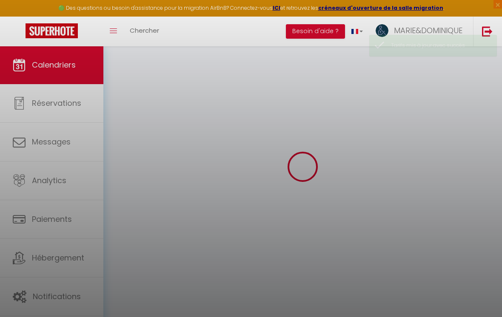
scroll to position [46, 0]
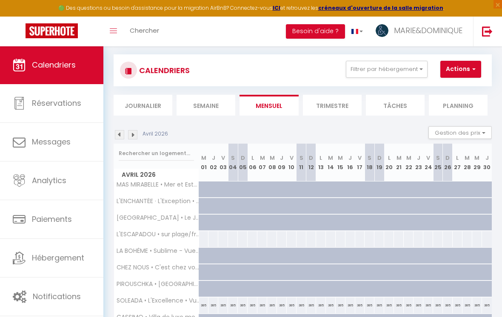
click at [137, 136] on img at bounding box center [132, 134] width 9 height 9
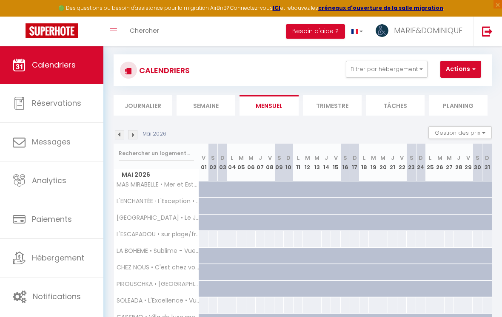
click at [205, 304] on div at bounding box center [204, 306] width 10 height 16
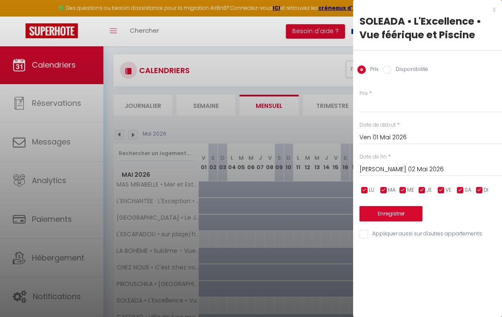
click at [348, 171] on input "[PERSON_NAME] 02 Mai 2026" at bounding box center [430, 169] width 143 height 11
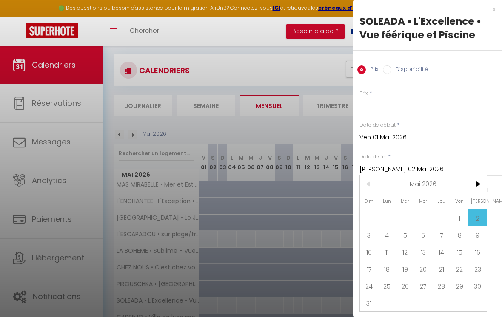
click at [348, 239] on span "9" at bounding box center [477, 235] width 18 height 17
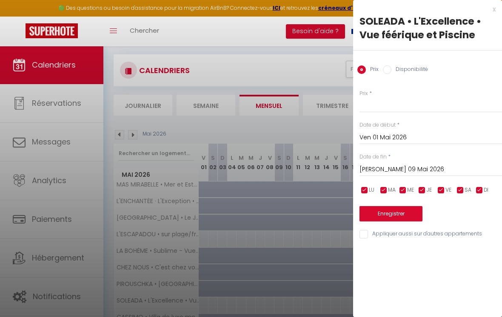
click at [348, 172] on input "[PERSON_NAME] 09 Mai 2026" at bounding box center [430, 169] width 143 height 11
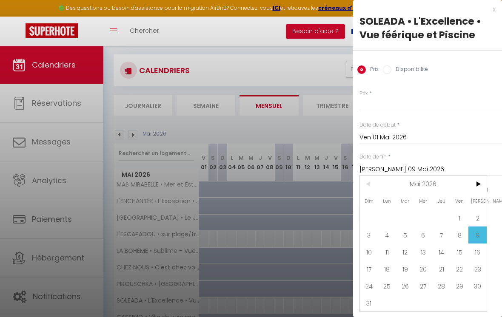
click at [348, 255] on span "10" at bounding box center [369, 252] width 18 height 17
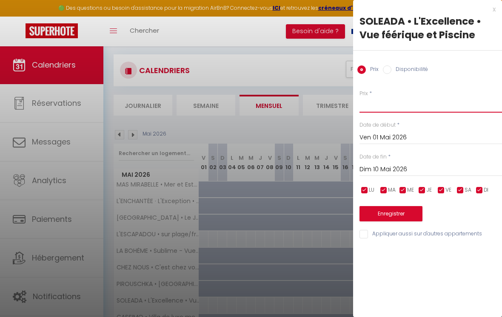
click at [348, 111] on input "Prix" at bounding box center [430, 104] width 143 height 15
click at [348, 106] on input "455" at bounding box center [430, 104] width 143 height 15
click at [348, 135] on input "Ven 01 Mai 2026" at bounding box center [430, 137] width 143 height 11
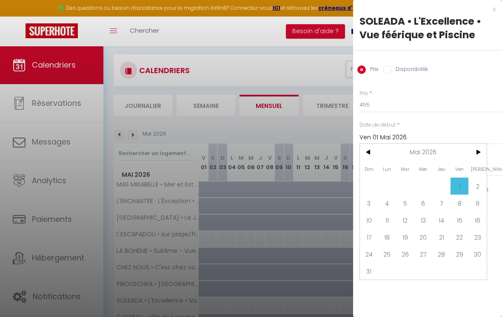
click at [348, 133] on input "Ven 01 Mai 2026" at bounding box center [430, 137] width 143 height 11
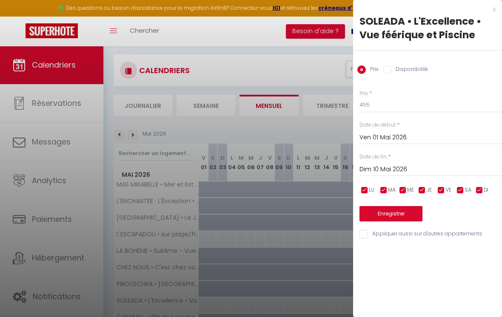
click at [348, 171] on input "Dim 10 Mai 2026" at bounding box center [430, 169] width 143 height 11
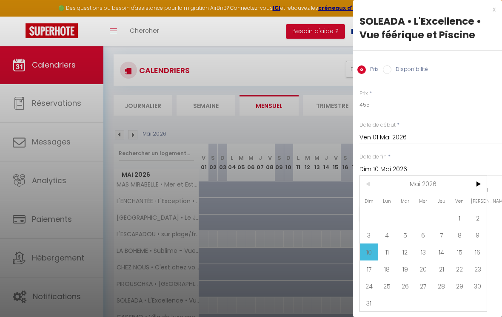
click at [348, 257] on span "11" at bounding box center [387, 252] width 18 height 17
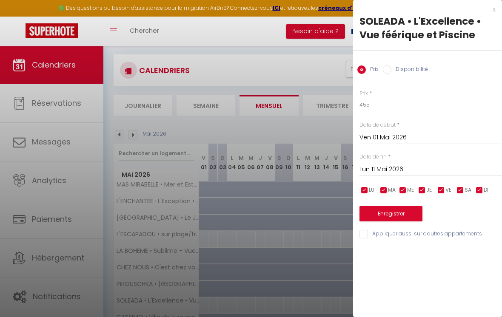
click at [348, 219] on button "Enregistrer" at bounding box center [390, 213] width 63 height 15
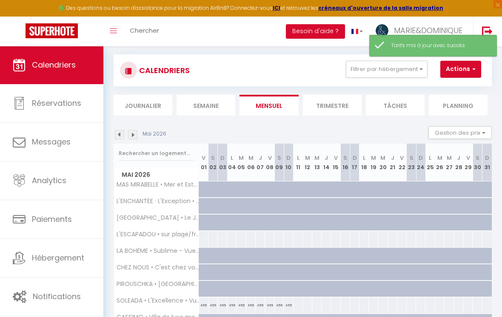
click at [301, 306] on div at bounding box center [298, 306] width 10 height 16
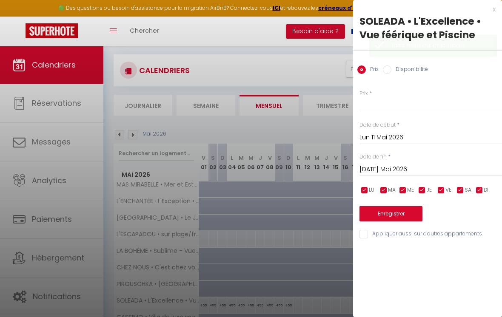
click at [348, 171] on input "[DATE] Mai 2026" at bounding box center [430, 169] width 143 height 11
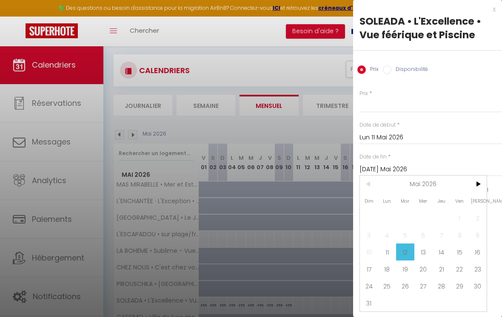
click at [348, 187] on span ">" at bounding box center [477, 184] width 18 height 17
click at [348, 185] on span "<" at bounding box center [369, 184] width 18 height 17
click at [348, 189] on span ">" at bounding box center [477, 184] width 18 height 17
click at [348, 223] on span "1" at bounding box center [387, 218] width 18 height 17
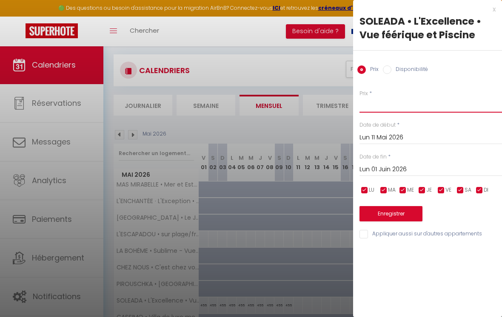
click at [348, 110] on input "Prix" at bounding box center [430, 104] width 143 height 15
click at [348, 135] on input "Lun 11 Mai 2026" at bounding box center [430, 137] width 143 height 11
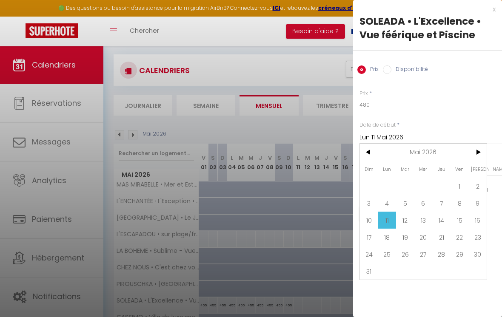
click at [348, 134] on input "Lun 11 Mai 2026" at bounding box center [430, 137] width 143 height 11
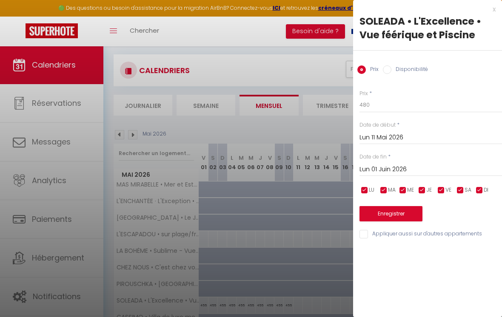
click at [348, 214] on button "Enregistrer" at bounding box center [390, 213] width 63 height 15
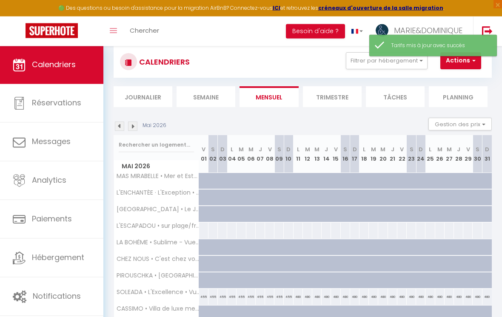
scroll to position [48, 0]
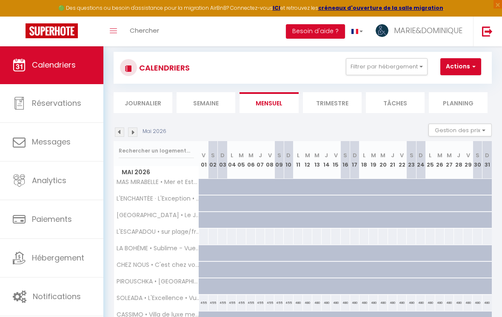
click at [136, 129] on img at bounding box center [132, 132] width 9 height 9
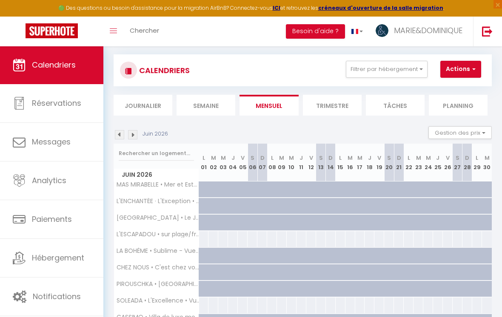
scroll to position [46, 0]
click at [203, 308] on div at bounding box center [204, 305] width 10 height 16
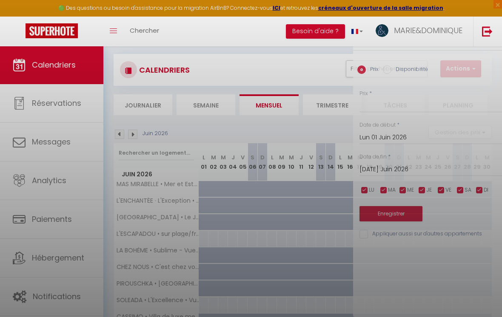
click at [205, 309] on div at bounding box center [251, 158] width 502 height 317
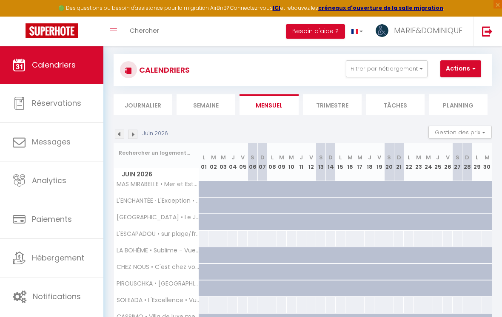
click at [201, 302] on div at bounding box center [204, 305] width 10 height 16
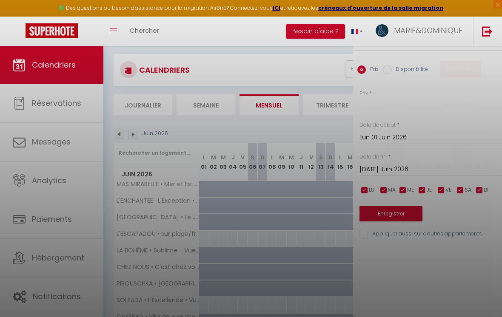
click at [205, 310] on div at bounding box center [251, 158] width 502 height 317
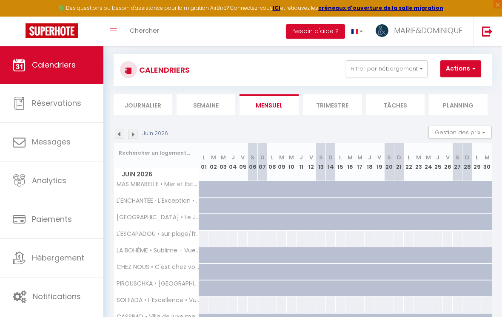
click at [203, 309] on div at bounding box center [204, 305] width 10 height 16
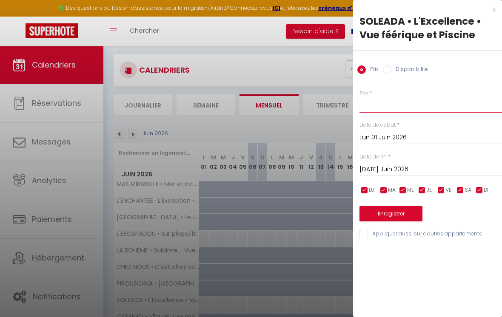
click at [348, 107] on input "Prix" at bounding box center [430, 104] width 143 height 15
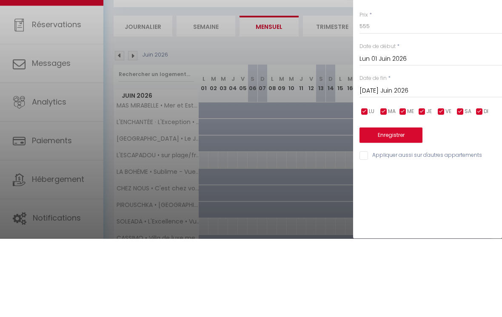
click at [348, 164] on input "[DATE] Juin 2026" at bounding box center [430, 169] width 143 height 11
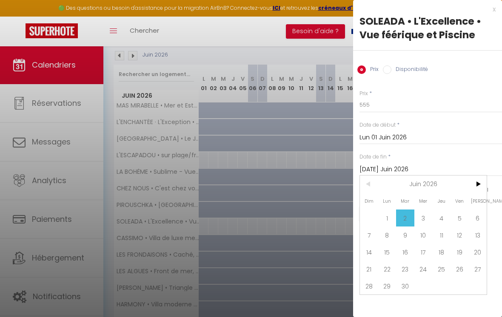
click at [348, 188] on span ">" at bounding box center [477, 184] width 18 height 17
click at [348, 291] on span "31" at bounding box center [460, 286] width 18 height 17
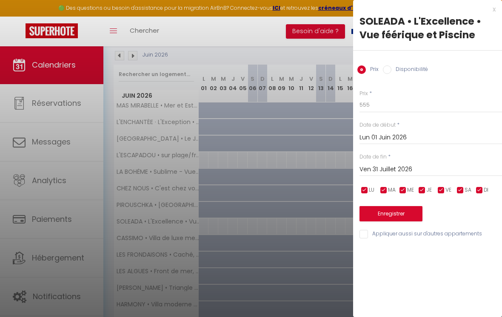
click at [348, 210] on button "Enregistrer" at bounding box center [390, 213] width 63 height 15
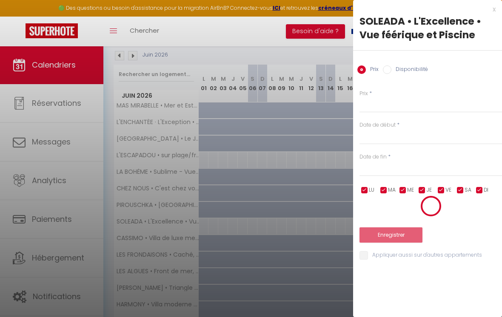
scroll to position [46, 0]
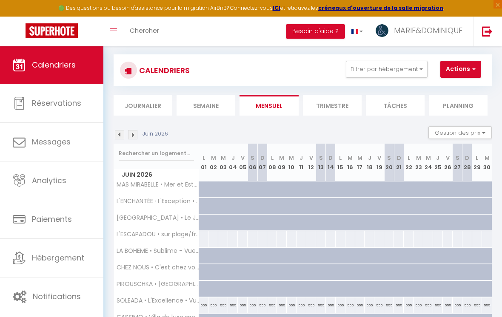
click at [348, 308] on div "555" at bounding box center [487, 306] width 10 height 16
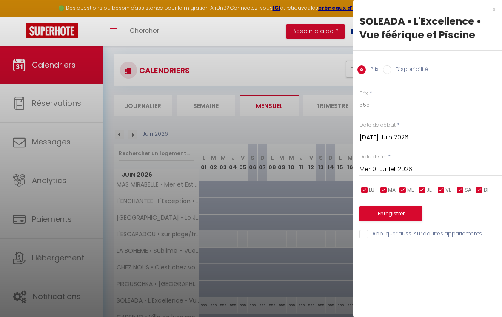
click at [348, 171] on input "Mer 01 Juillet 2026" at bounding box center [430, 169] width 143 height 11
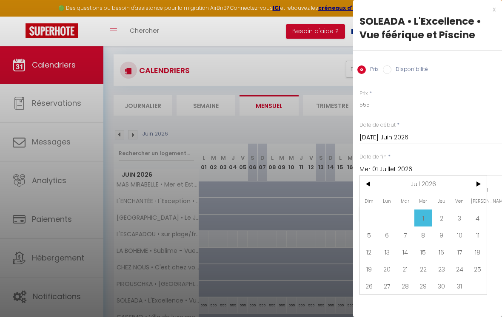
click at [348, 159] on div "Date de fin * Mer 01 Juillet 2026 < Juil 2026 > Dim Lun Mar Mer Jeu Ven Sam 1 2…" at bounding box center [430, 164] width 143 height 23
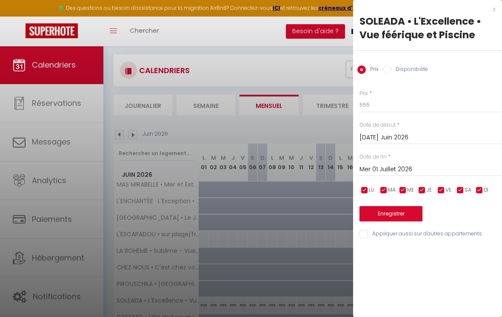
click at [348, 140] on input "[DATE] Juin 2026" at bounding box center [430, 137] width 143 height 11
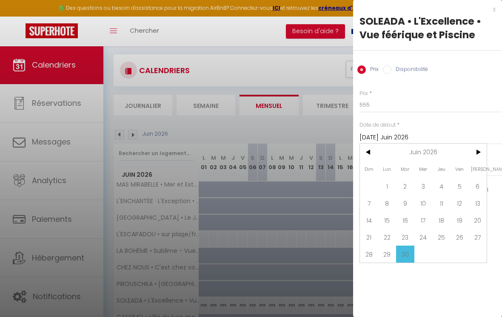
click at [348, 153] on span ">" at bounding box center [477, 152] width 18 height 17
click at [348, 192] on span "1" at bounding box center [423, 186] width 18 height 17
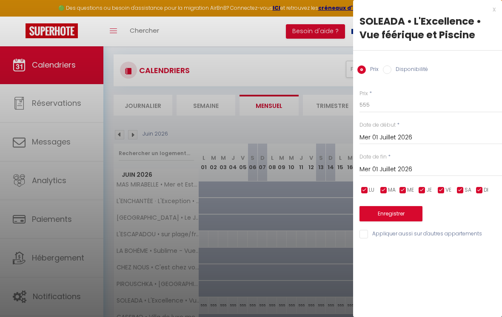
click at [348, 171] on input "Mer 01 Juillet 2026" at bounding box center [430, 169] width 143 height 11
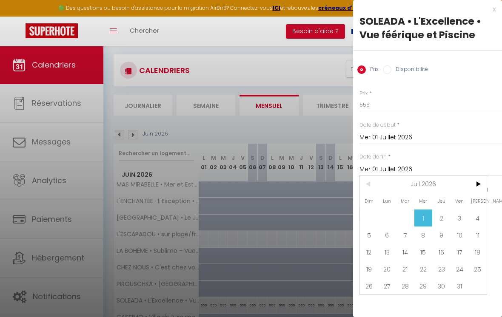
click at [348, 182] on span ">" at bounding box center [477, 184] width 18 height 17
click at [348, 227] on span "8" at bounding box center [477, 235] width 18 height 17
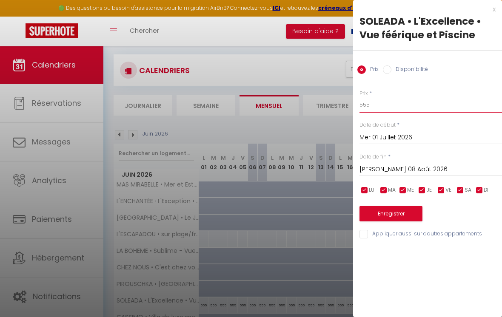
click at [348, 110] on input "555" at bounding box center [430, 104] width 143 height 15
click at [348, 138] on input "Mer 01 Juillet 2026" at bounding box center [430, 137] width 143 height 11
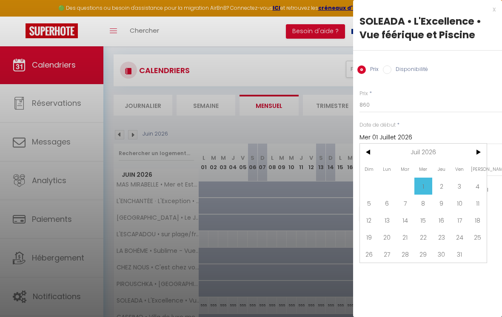
click at [348, 133] on input "Mer 01 Juillet 2026" at bounding box center [430, 137] width 143 height 11
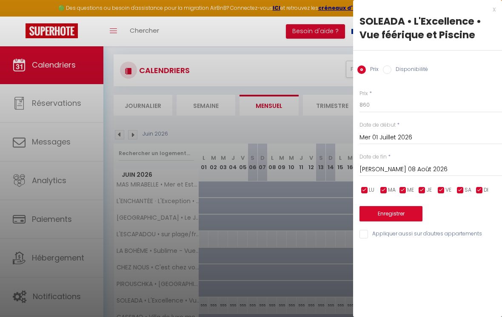
click at [348, 173] on input "[PERSON_NAME] 08 Août 2026" at bounding box center [430, 169] width 143 height 11
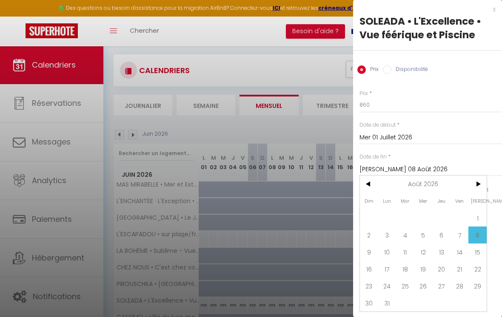
click at [348, 219] on span "1" at bounding box center [477, 218] width 18 height 17
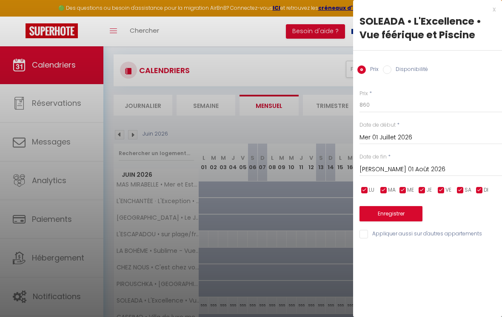
click at [348, 213] on button "Enregistrer" at bounding box center [390, 213] width 63 height 15
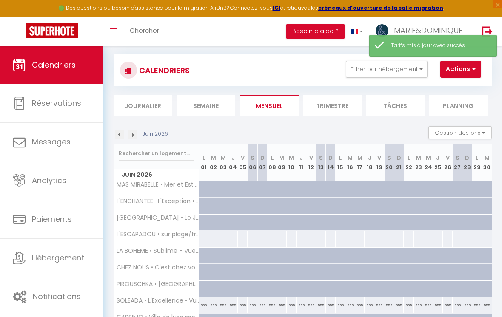
click at [136, 130] on img at bounding box center [132, 134] width 9 height 9
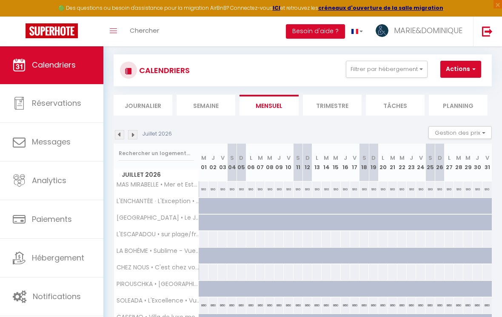
click at [139, 130] on div "Juillet 2026" at bounding box center [144, 134] width 61 height 9
click at [134, 131] on img at bounding box center [132, 134] width 9 height 9
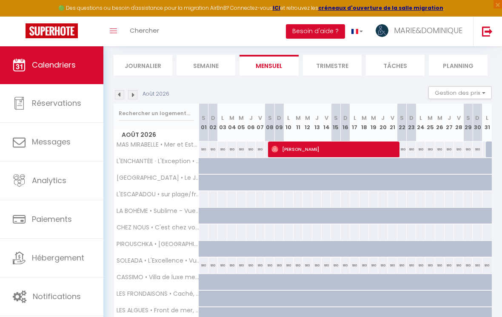
scroll to position [94, 0]
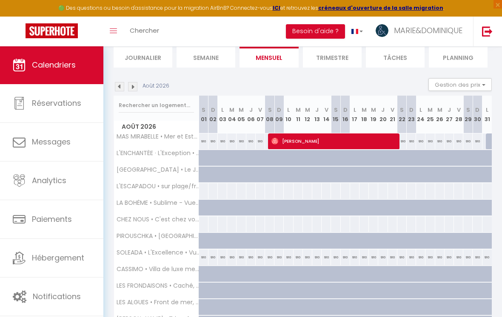
click at [136, 83] on img at bounding box center [132, 86] width 9 height 9
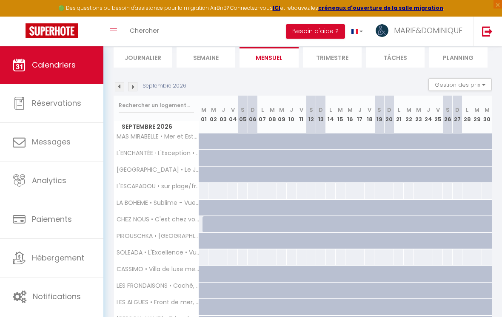
scroll to position [46, 0]
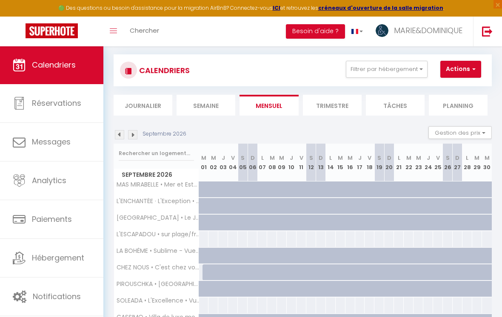
click at [205, 306] on div at bounding box center [204, 306] width 10 height 16
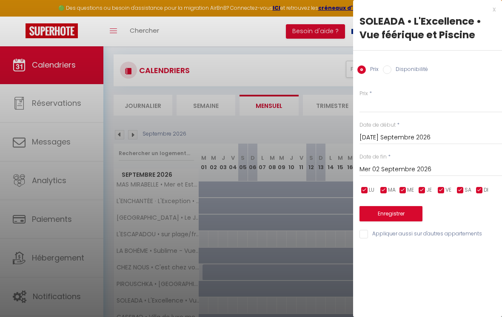
click at [348, 173] on input "Mer 02 Septembre 2026" at bounding box center [430, 169] width 143 height 11
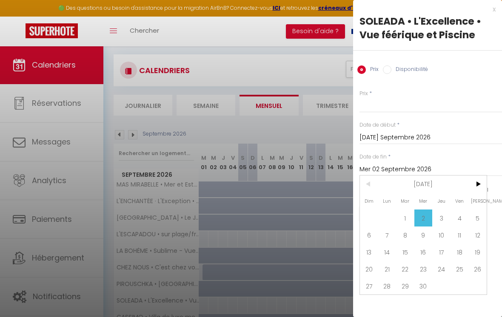
click at [348, 186] on span ">" at bounding box center [477, 184] width 18 height 17
click at [348, 224] on span "1" at bounding box center [441, 218] width 18 height 17
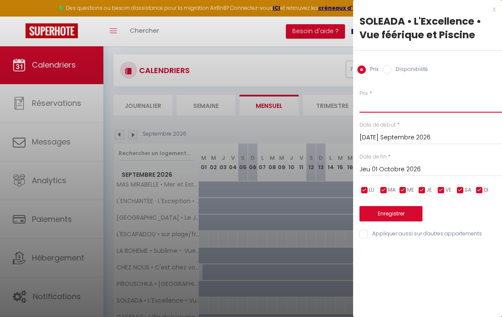
click at [348, 106] on input "Prix" at bounding box center [430, 104] width 143 height 15
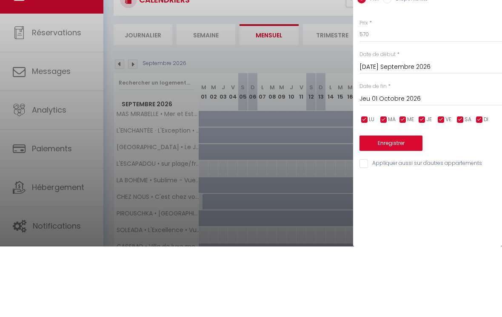
click at [348, 206] on button "Enregistrer" at bounding box center [390, 213] width 63 height 15
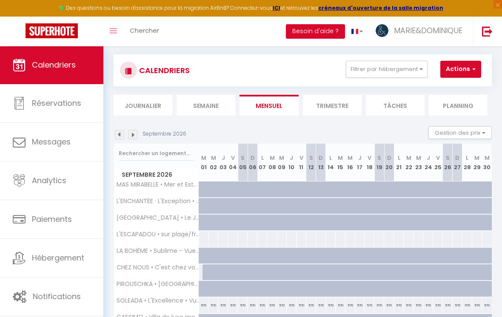
click at [139, 131] on div "Septembre 2026" at bounding box center [151, 134] width 75 height 9
click at [135, 137] on img at bounding box center [132, 134] width 9 height 9
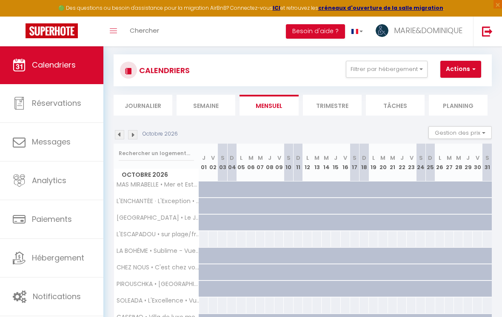
click at [205, 304] on div at bounding box center [204, 306] width 10 height 16
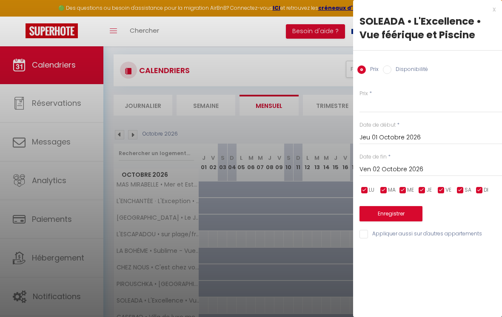
click at [348, 172] on input "Ven 02 Octobre 2026" at bounding box center [430, 169] width 143 height 11
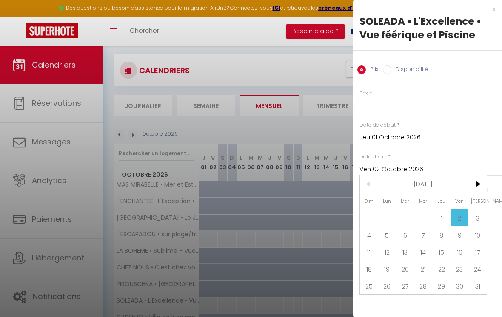
click at [348, 187] on span ">" at bounding box center [477, 184] width 18 height 17
click at [348, 220] on span "1" at bounding box center [369, 218] width 18 height 17
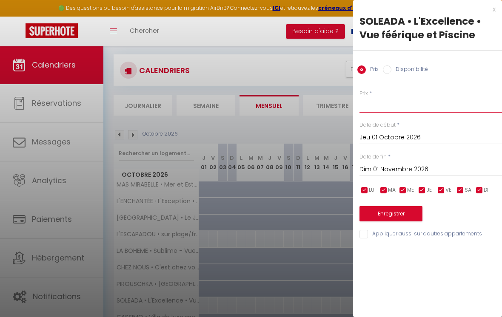
click at [348, 105] on input "Prix" at bounding box center [430, 104] width 143 height 15
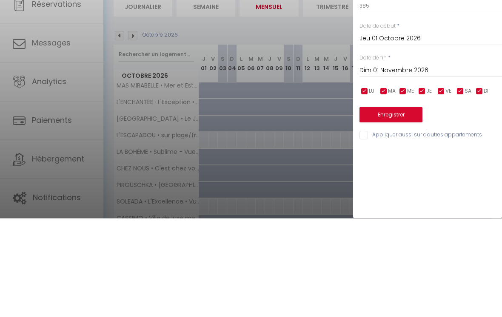
click at [348, 206] on button "Enregistrer" at bounding box center [390, 213] width 63 height 15
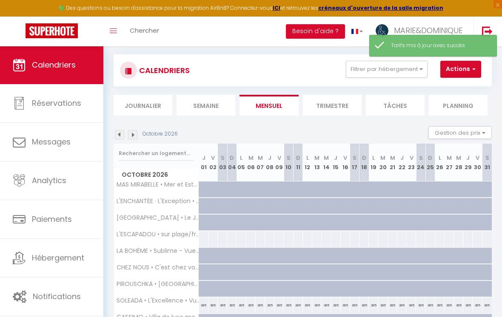
click at [137, 131] on img at bounding box center [132, 134] width 9 height 9
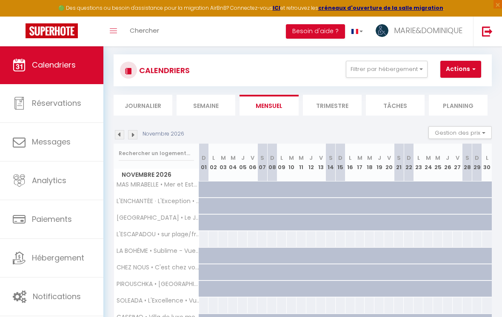
click at [207, 305] on div at bounding box center [204, 306] width 10 height 16
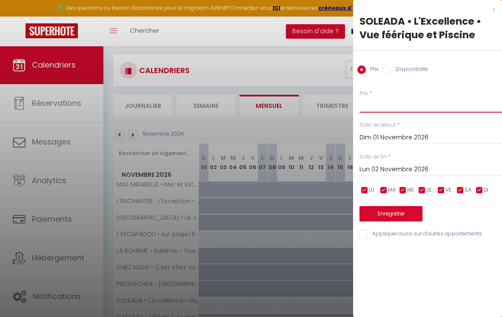
click at [348, 108] on input "Prix" at bounding box center [430, 104] width 143 height 15
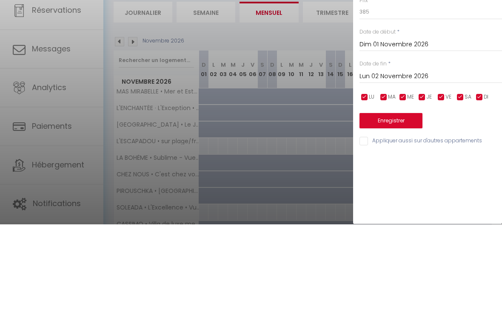
click at [348, 164] on input "Lun 02 Novembre 2026" at bounding box center [430, 169] width 143 height 11
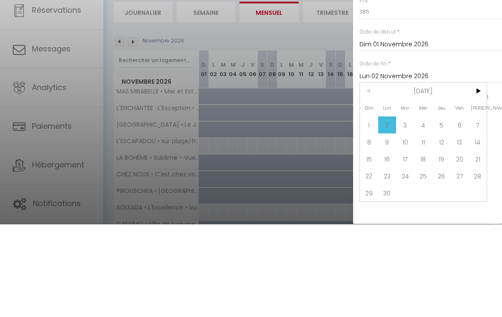
scroll to position [139, 0]
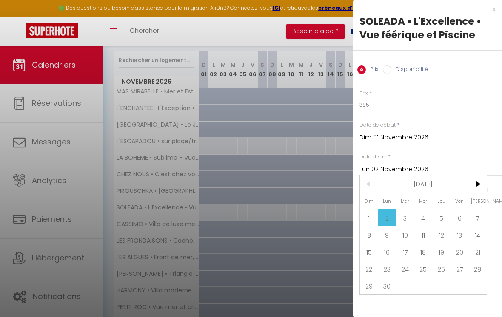
click at [348, 186] on label "DI" at bounding box center [486, 190] width 5 height 9
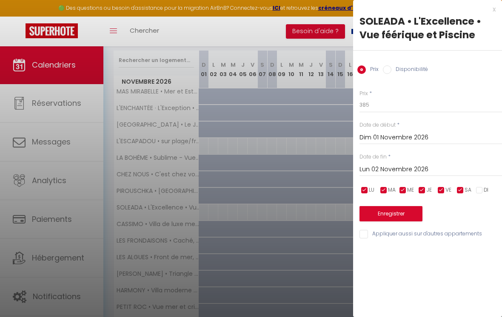
click at [348, 188] on input "checkbox" at bounding box center [479, 190] width 9 height 9
click at [348, 170] on input "Lun 02 Novembre 2026" at bounding box center [430, 169] width 143 height 11
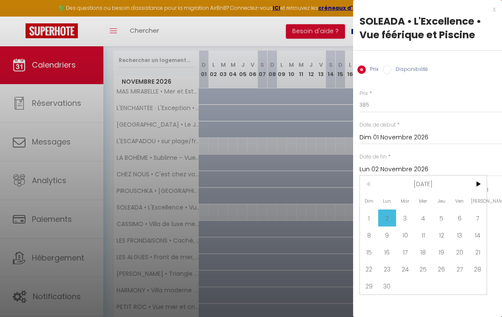
click at [348, 185] on span ">" at bounding box center [477, 184] width 18 height 17
click at [348, 223] on span "1" at bounding box center [405, 218] width 18 height 17
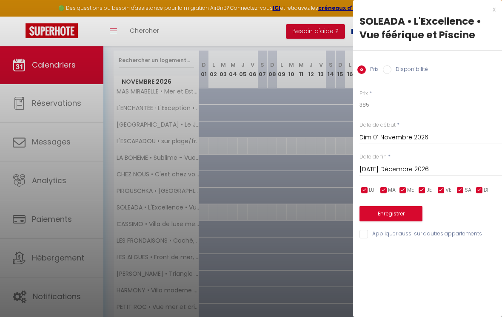
click at [348, 212] on button "Enregistrer" at bounding box center [390, 213] width 63 height 15
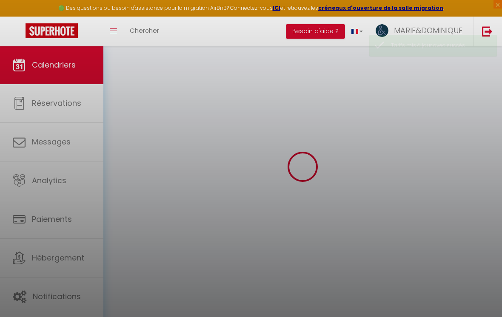
scroll to position [46, 0]
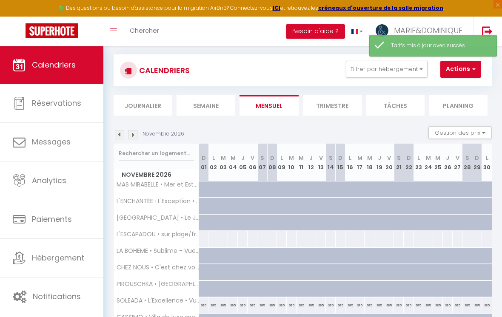
click at [142, 135] on div "Novembre 2026" at bounding box center [150, 134] width 73 height 9
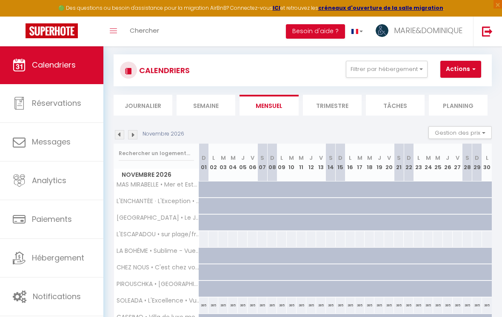
click at [136, 132] on img at bounding box center [132, 134] width 9 height 9
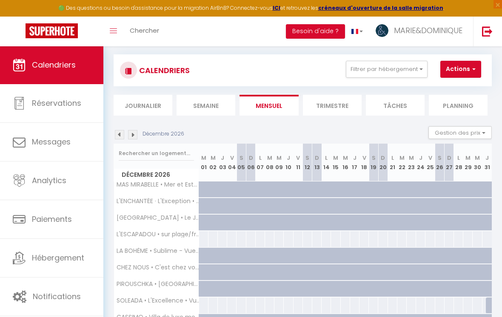
click at [205, 307] on div at bounding box center [204, 306] width 10 height 16
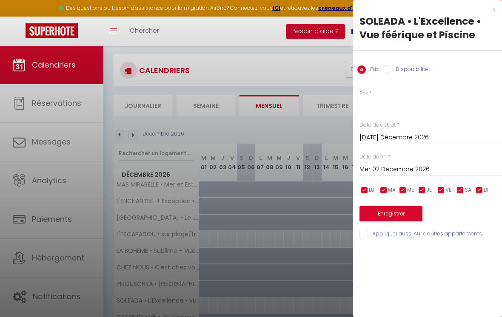
click at [348, 175] on input "Mer 02 Décembre 2026" at bounding box center [430, 169] width 143 height 11
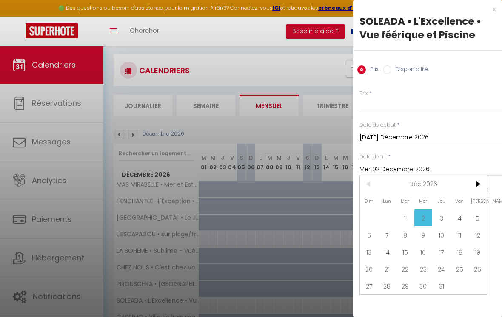
click at [348, 274] on span "20" at bounding box center [369, 269] width 18 height 17
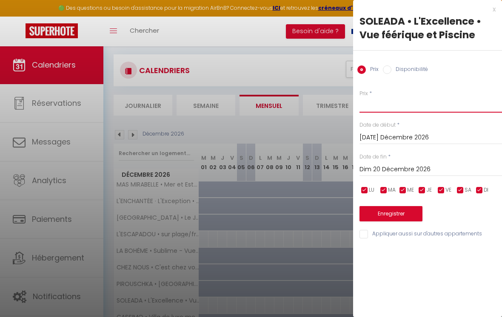
click at [348, 109] on input "Prix" at bounding box center [430, 104] width 143 height 15
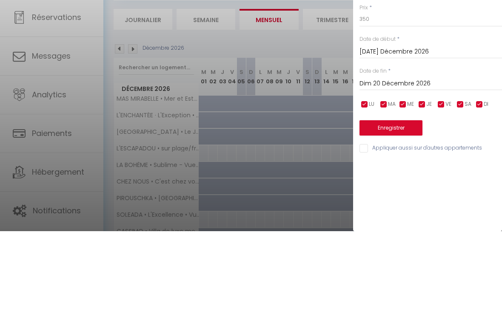
click at [348, 206] on button "Enregistrer" at bounding box center [390, 213] width 63 height 15
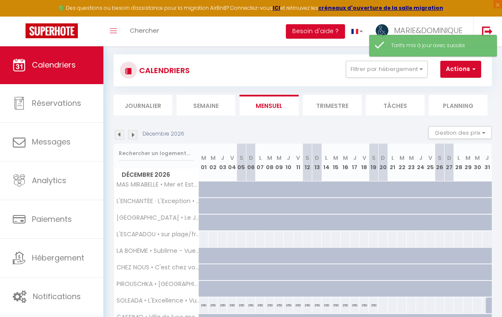
click at [348, 307] on div at bounding box center [383, 306] width 10 height 16
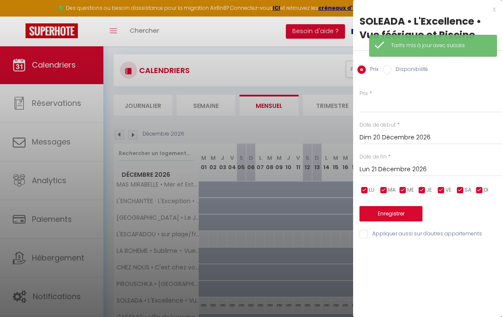
click at [348, 171] on input "Lun 21 Décembre 2026" at bounding box center [430, 169] width 143 height 11
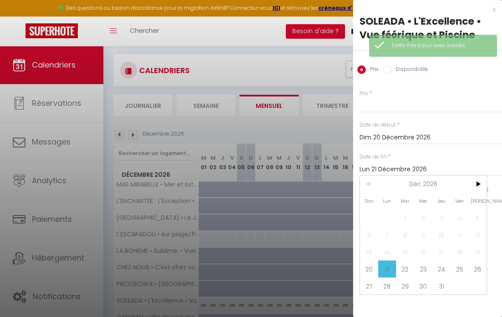
click at [348, 188] on span ">" at bounding box center [477, 184] width 18 height 17
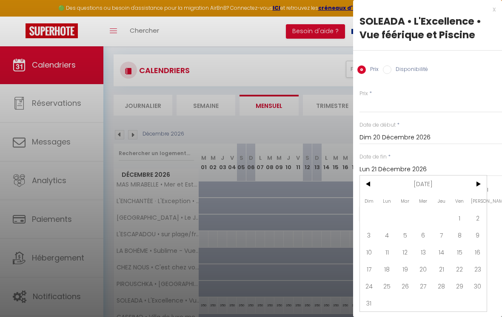
click at [348, 239] on span "9" at bounding box center [477, 235] width 18 height 17
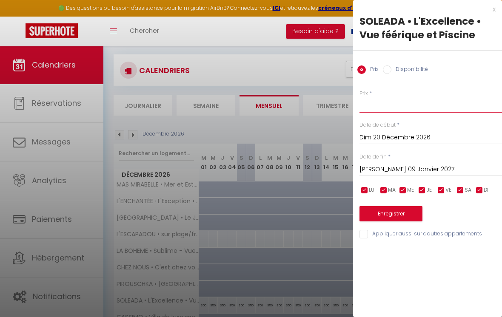
click at [348, 111] on input "Prix" at bounding box center [430, 104] width 143 height 15
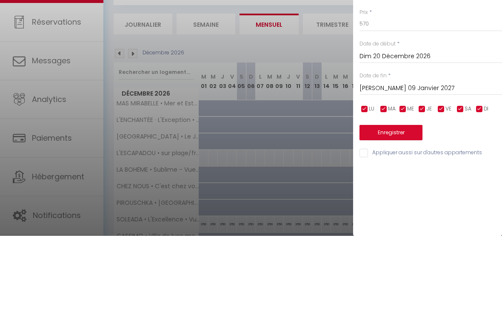
click at [348, 206] on button "Enregistrer" at bounding box center [390, 213] width 63 height 15
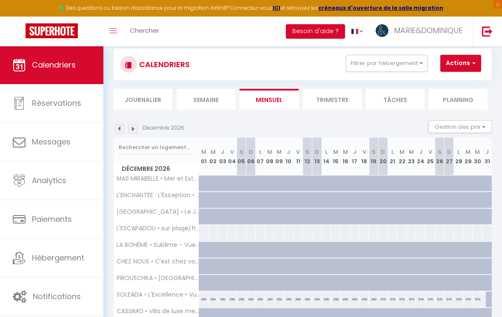
scroll to position [52, 0]
click at [137, 125] on img at bounding box center [132, 128] width 9 height 9
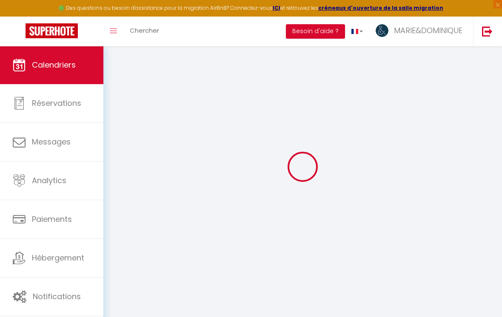
scroll to position [46, 0]
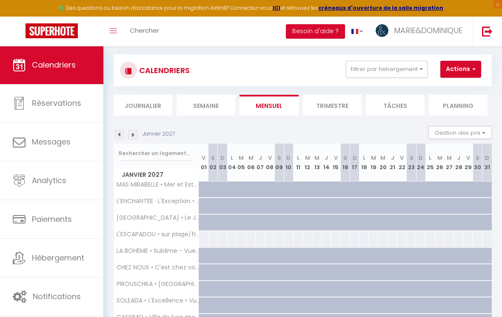
click at [128, 132] on img at bounding box center [132, 134] width 9 height 9
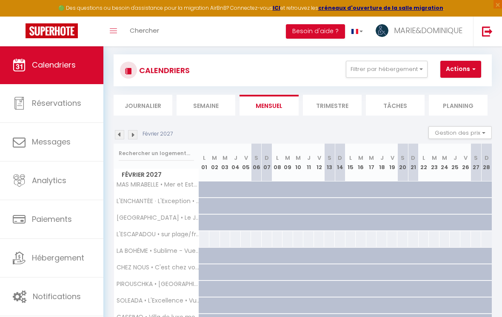
click at [126, 130] on div "Février 2027" at bounding box center [145, 134] width 62 height 9
click at [123, 131] on img at bounding box center [119, 134] width 9 height 9
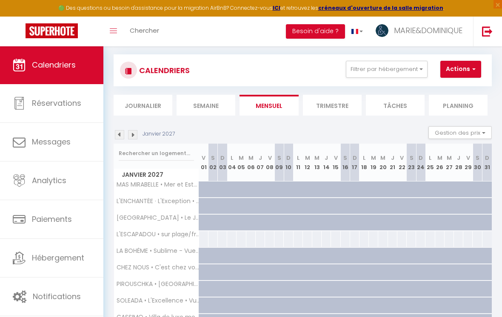
click at [122, 131] on img at bounding box center [119, 134] width 9 height 9
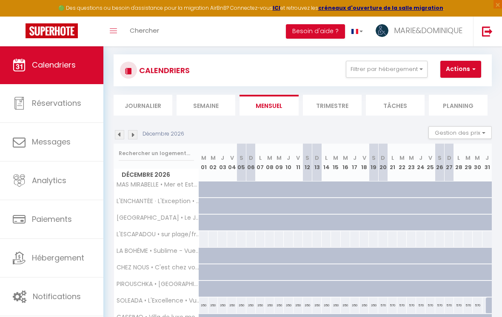
click at [123, 131] on img at bounding box center [119, 134] width 9 height 9
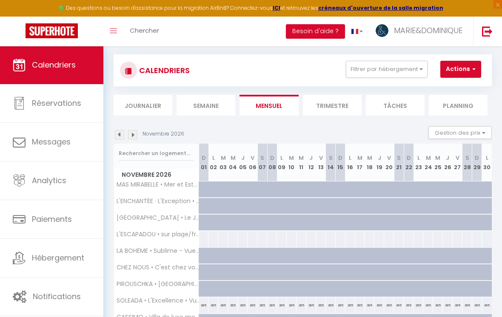
click at [123, 131] on img at bounding box center [119, 134] width 9 height 9
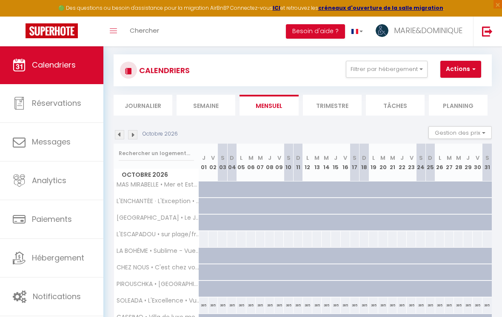
click at [121, 130] on img at bounding box center [119, 134] width 9 height 9
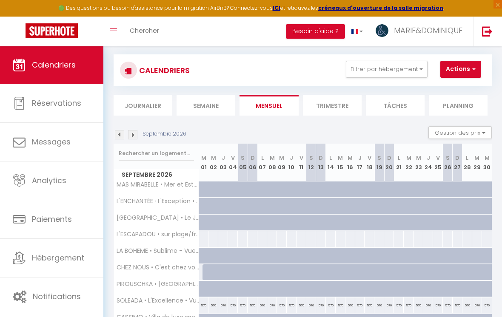
click at [123, 128] on div "Septembre 2026 Gestion des prix Nb Nuits minimum Règles Disponibilité" at bounding box center [303, 134] width 378 height 17
click at [118, 134] on img at bounding box center [119, 134] width 9 height 9
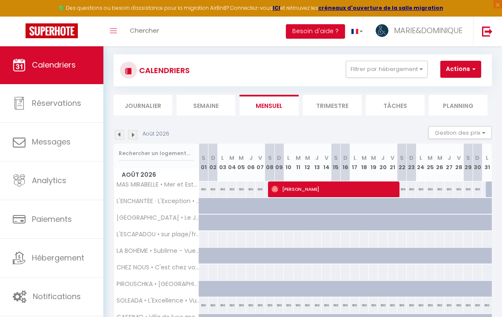
click at [122, 132] on img at bounding box center [119, 134] width 9 height 9
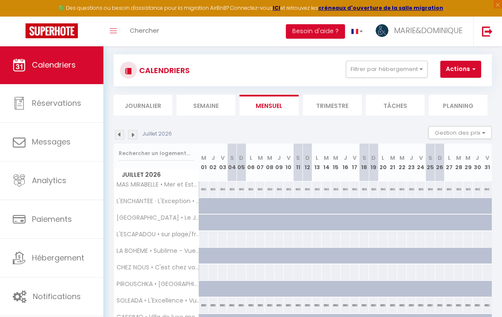
click at [123, 129] on div "Juillet 2026 Gestion des prix Nb Nuits minimum Règles Disponibilité" at bounding box center [303, 134] width 378 height 17
click at [124, 134] on img at bounding box center [119, 134] width 9 height 9
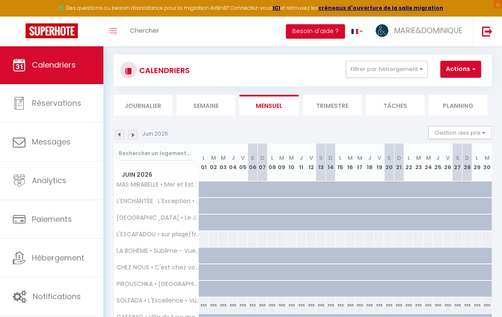
click at [123, 131] on img at bounding box center [119, 134] width 9 height 9
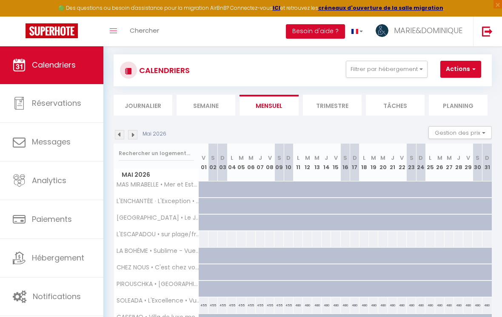
click at [123, 129] on div "Mai 2026 Gestion des prix Nb Nuits minimum Règles Disponibilité" at bounding box center [303, 134] width 378 height 17
click at [123, 134] on img at bounding box center [119, 134] width 9 height 9
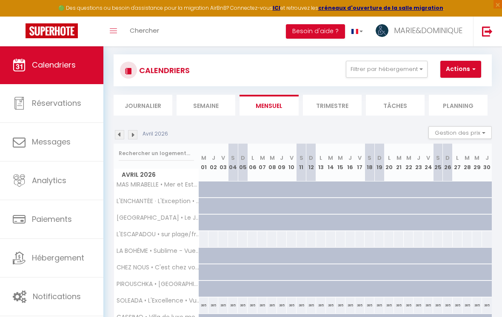
click at [125, 130] on div "Avril 2026" at bounding box center [142, 134] width 57 height 9
click at [123, 136] on img at bounding box center [119, 134] width 9 height 9
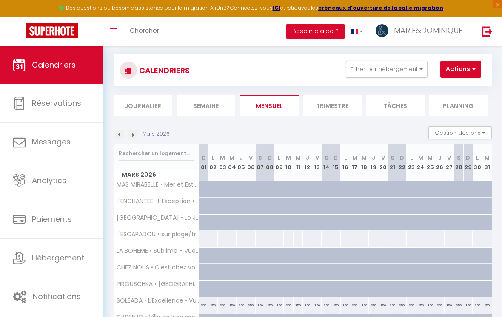
click at [123, 133] on img at bounding box center [119, 134] width 9 height 9
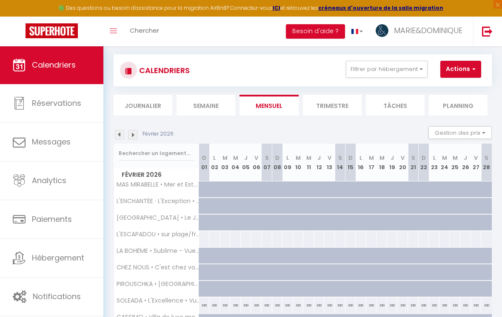
click at [123, 135] on img at bounding box center [119, 134] width 9 height 9
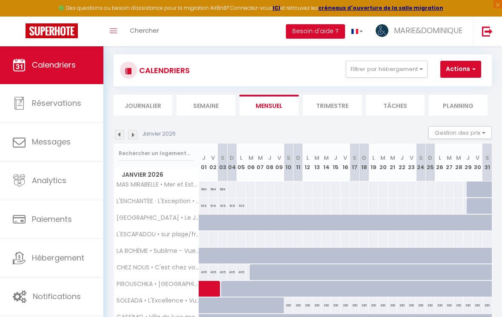
click at [136, 132] on img at bounding box center [132, 134] width 9 height 9
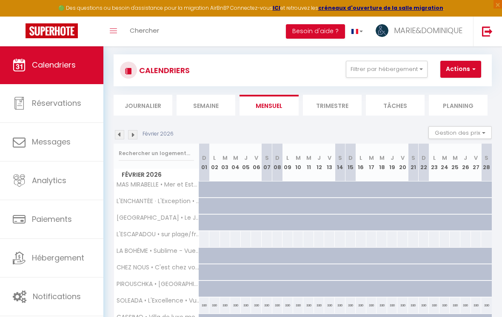
click at [136, 132] on img at bounding box center [132, 134] width 9 height 9
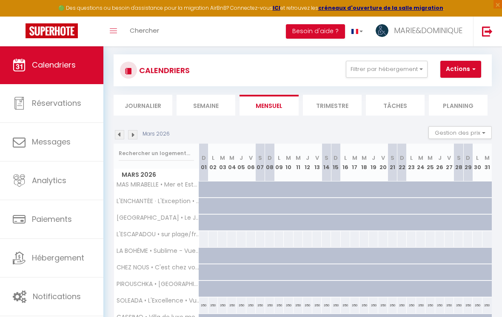
click at [138, 127] on div "Mars 2026 Gestion des prix Nb Nuits minimum Règles Disponibilité" at bounding box center [303, 134] width 378 height 17
click at [137, 134] on img at bounding box center [132, 134] width 9 height 9
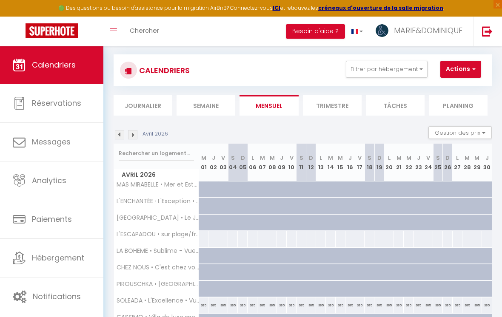
click at [138, 128] on div "Avril 2026 Gestion des prix Nb Nuits minimum Règles Disponibilité" at bounding box center [303, 134] width 378 height 17
click at [136, 134] on img at bounding box center [132, 134] width 9 height 9
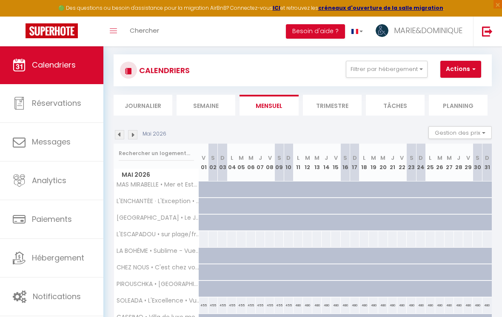
click at [136, 130] on img at bounding box center [132, 134] width 9 height 9
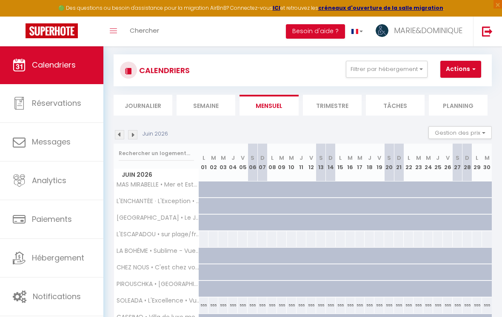
click at [137, 135] on img at bounding box center [132, 134] width 9 height 9
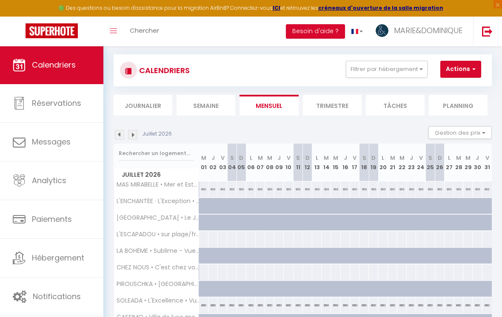
click at [137, 131] on img at bounding box center [132, 134] width 9 height 9
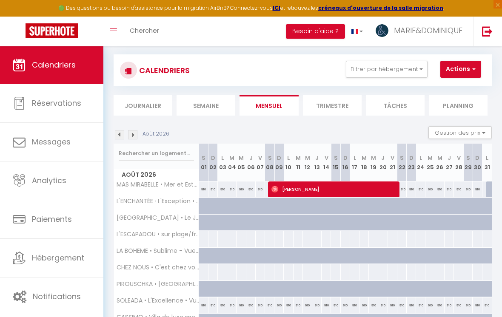
click at [206, 302] on div "910" at bounding box center [203, 306] width 9 height 16
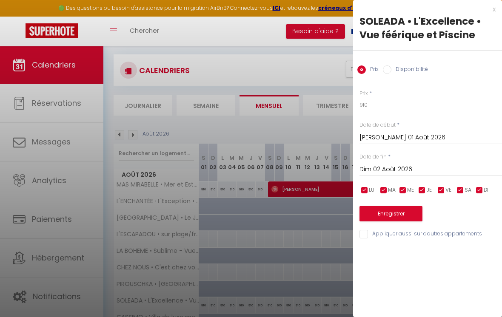
click at [348, 171] on input "Dim 02 Août 2026" at bounding box center [430, 169] width 143 height 11
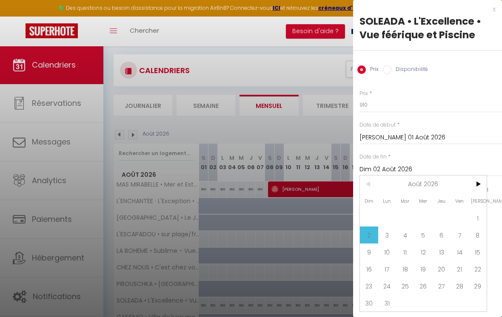
click at [348, 220] on span "1" at bounding box center [477, 218] width 18 height 17
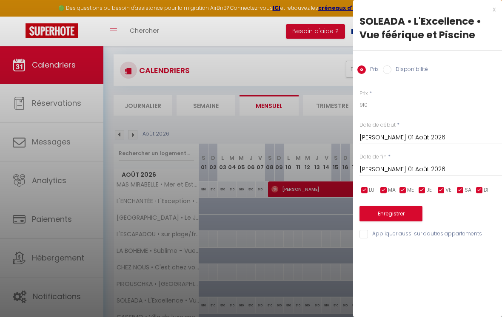
click at [348, 171] on input "[PERSON_NAME] 01 Août 2026" at bounding box center [430, 169] width 143 height 11
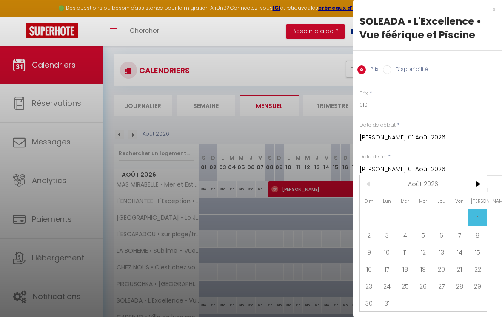
click at [348, 187] on span ">" at bounding box center [477, 184] width 18 height 17
click at [348, 222] on span "1" at bounding box center [405, 218] width 18 height 17
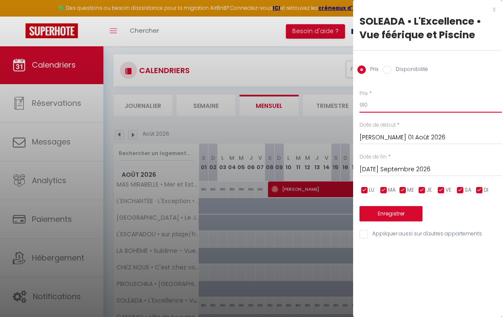
click at [348, 101] on input "910" at bounding box center [430, 104] width 143 height 15
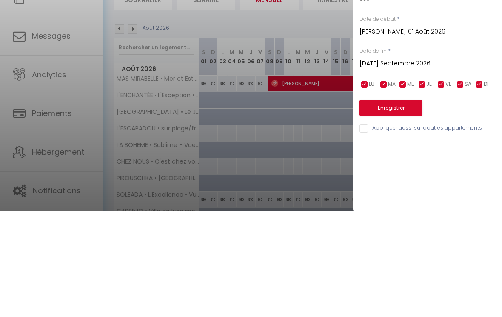
click at [348, 206] on button "Enregistrer" at bounding box center [390, 213] width 63 height 15
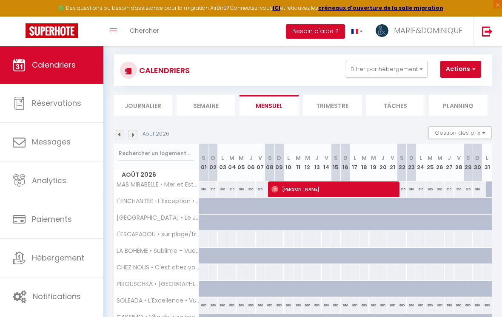
click at [121, 130] on img at bounding box center [119, 134] width 9 height 9
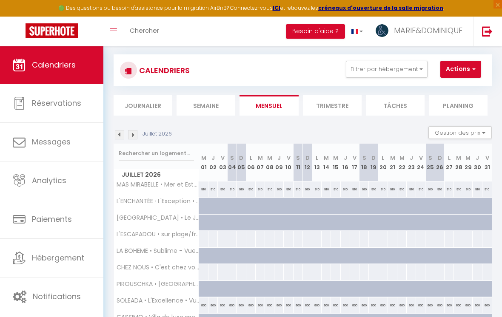
click at [178, 298] on span "SOLEADA • L'Excellence • Vue féérique et Piscine" at bounding box center [157, 301] width 85 height 6
click at [203, 306] on div "860" at bounding box center [203, 306] width 9 height 16
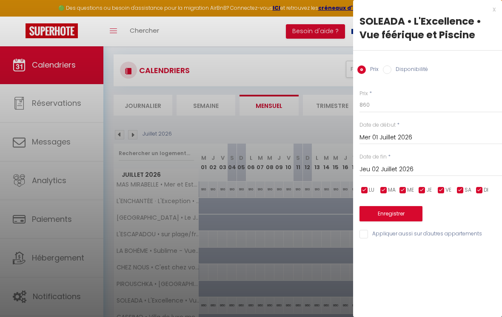
click at [348, 139] on input "Mer 01 Juillet 2026" at bounding box center [430, 137] width 143 height 11
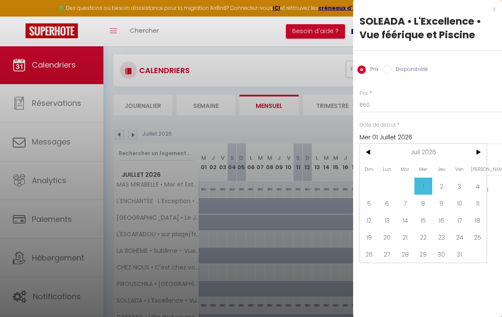
click at [348, 9] on div "x" at bounding box center [424, 9] width 143 height 10
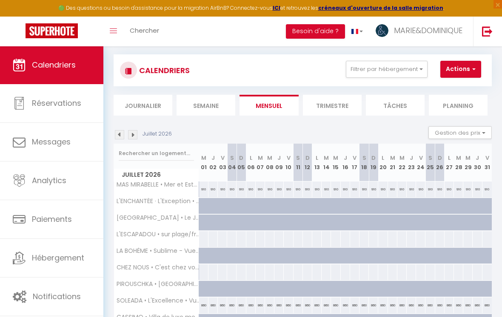
click at [348, 129] on button "Gestion des prix" at bounding box center [459, 132] width 63 height 13
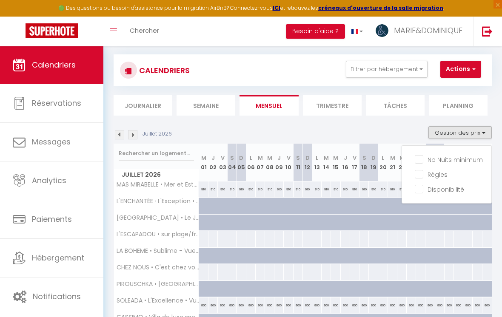
click at [348, 131] on div at bounding box center [251, 158] width 502 height 317
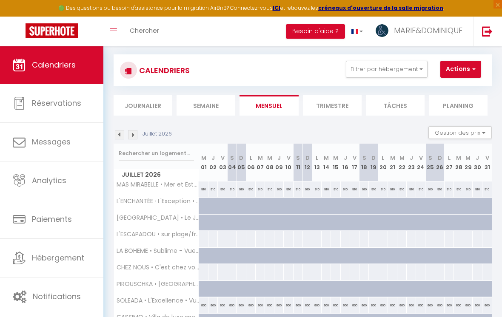
click at [120, 134] on img at bounding box center [119, 134] width 9 height 9
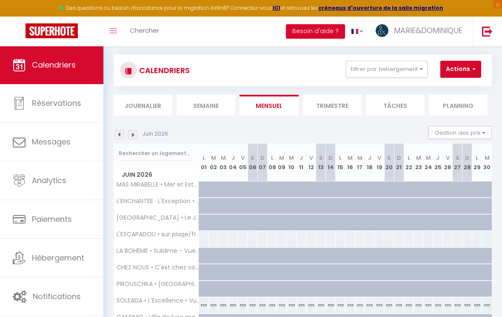
click at [125, 130] on div "Juin 2026" at bounding box center [142, 134] width 57 height 9
click at [117, 133] on img at bounding box center [119, 134] width 9 height 9
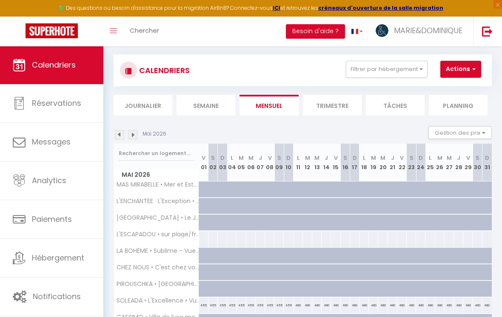
click at [284, 304] on div "455" at bounding box center [288, 306] width 9 height 16
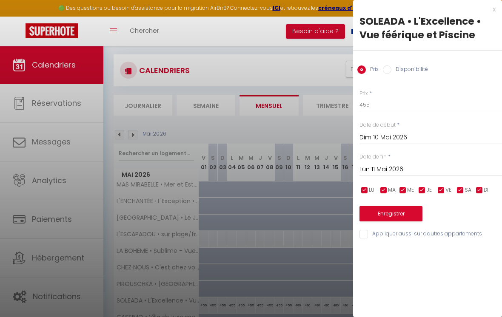
click at [348, 70] on input "Disponibilité" at bounding box center [387, 70] width 9 height 9
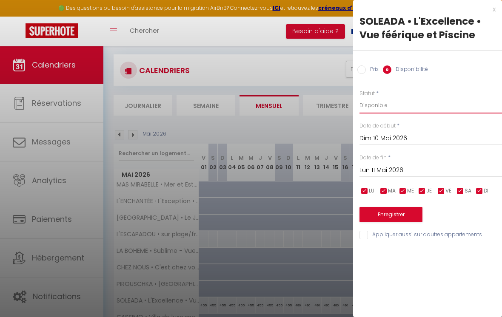
click at [348, 106] on select "Disponible Indisponible" at bounding box center [430, 105] width 143 height 16
click at [348, 136] on input "Dim 10 Mai 2026" at bounding box center [430, 138] width 143 height 11
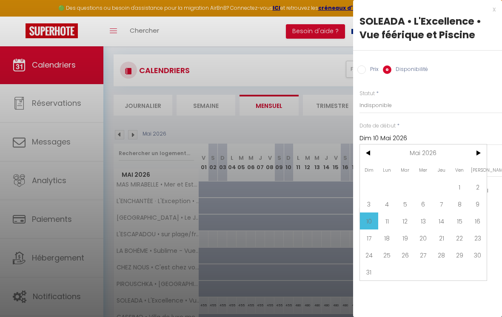
click at [348, 205] on span "9" at bounding box center [477, 204] width 18 height 17
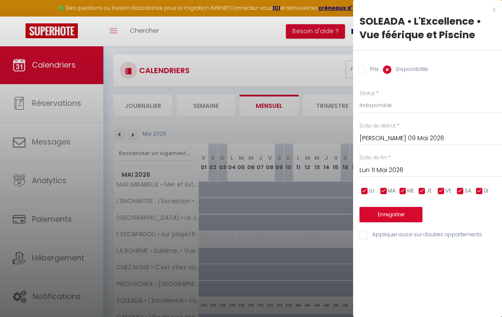
click at [348, 168] on input "Lun 11 Mai 2026" at bounding box center [430, 170] width 143 height 11
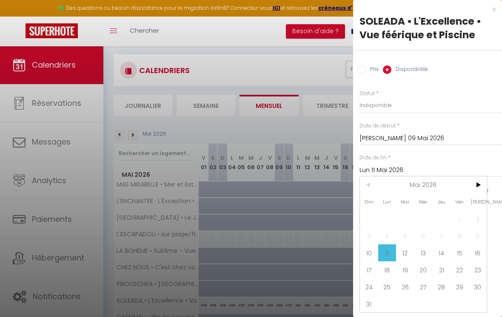
click at [348, 274] on span "17" at bounding box center [369, 270] width 18 height 17
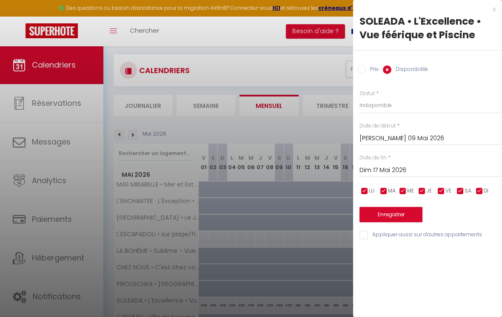
click at [348, 211] on button "Enregistrer" at bounding box center [390, 214] width 63 height 15
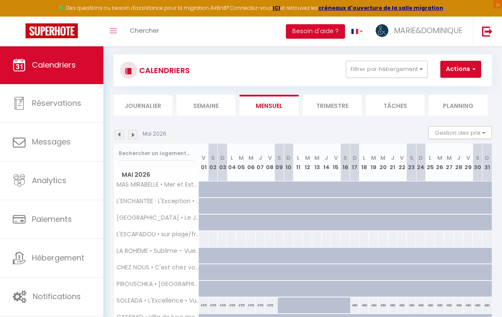
click at [286, 306] on div at bounding box center [288, 306] width 9 height 16
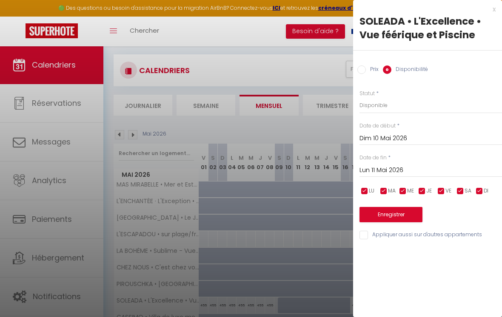
click at [348, 71] on label "Prix" at bounding box center [372, 70] width 13 height 9
click at [348, 71] on input "Prix" at bounding box center [361, 70] width 9 height 9
click at [348, 213] on button "Enregistrer" at bounding box center [390, 213] width 63 height 15
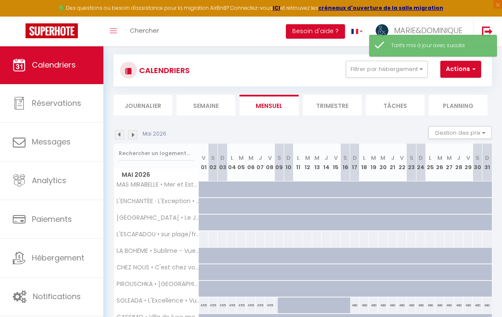
click at [286, 307] on div at bounding box center [288, 306] width 9 height 16
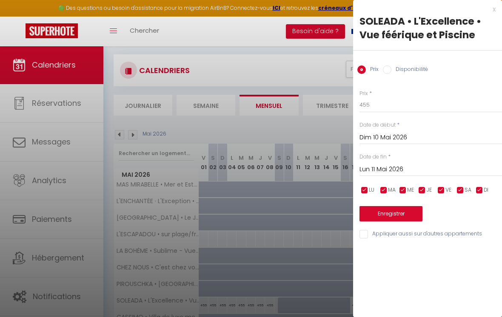
click at [348, 71] on input "Disponibilité" at bounding box center [387, 70] width 9 height 9
click at [348, 140] on input "Dim 10 Mai 2026" at bounding box center [430, 138] width 143 height 11
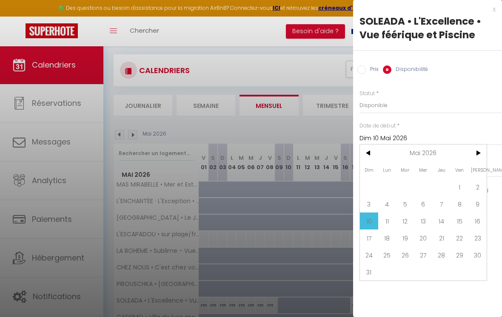
click at [348, 206] on span "9" at bounding box center [477, 204] width 18 height 17
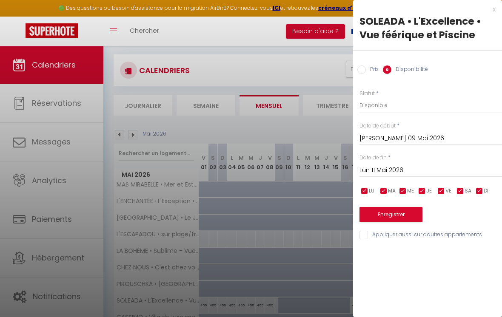
click at [348, 174] on input "Lun 11 Mai 2026" at bounding box center [430, 170] width 143 height 11
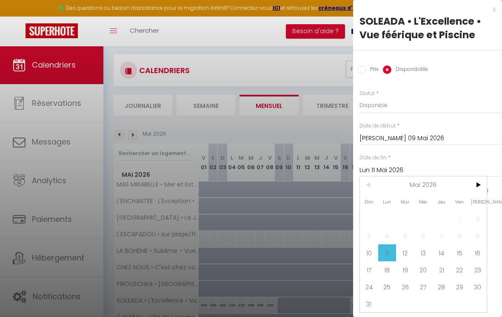
click at [348, 274] on span "17" at bounding box center [369, 270] width 18 height 17
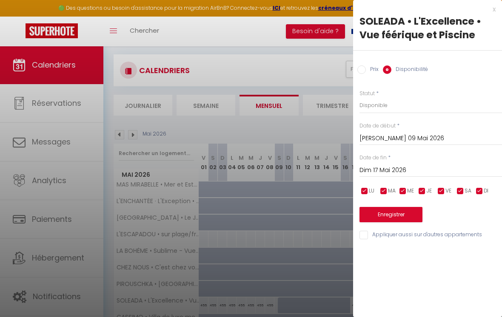
click at [348, 215] on button "Enregistrer" at bounding box center [390, 214] width 63 height 15
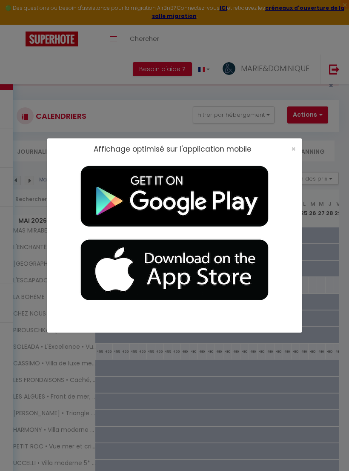
scroll to position [0, 0]
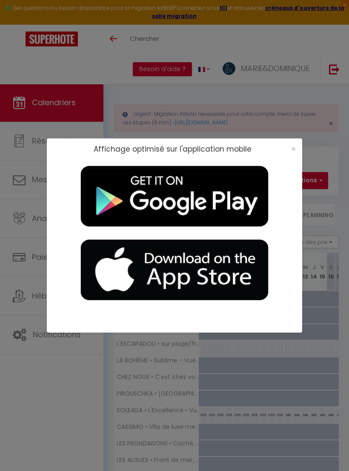
click at [291, 145] on span "×" at bounding box center [293, 148] width 5 height 11
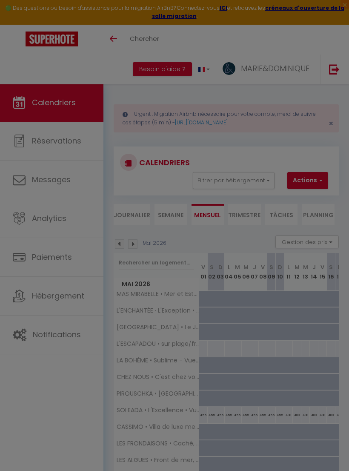
click at [288, 144] on div at bounding box center [174, 235] width 349 height 471
